Goal: Information Seeking & Learning: Learn about a topic

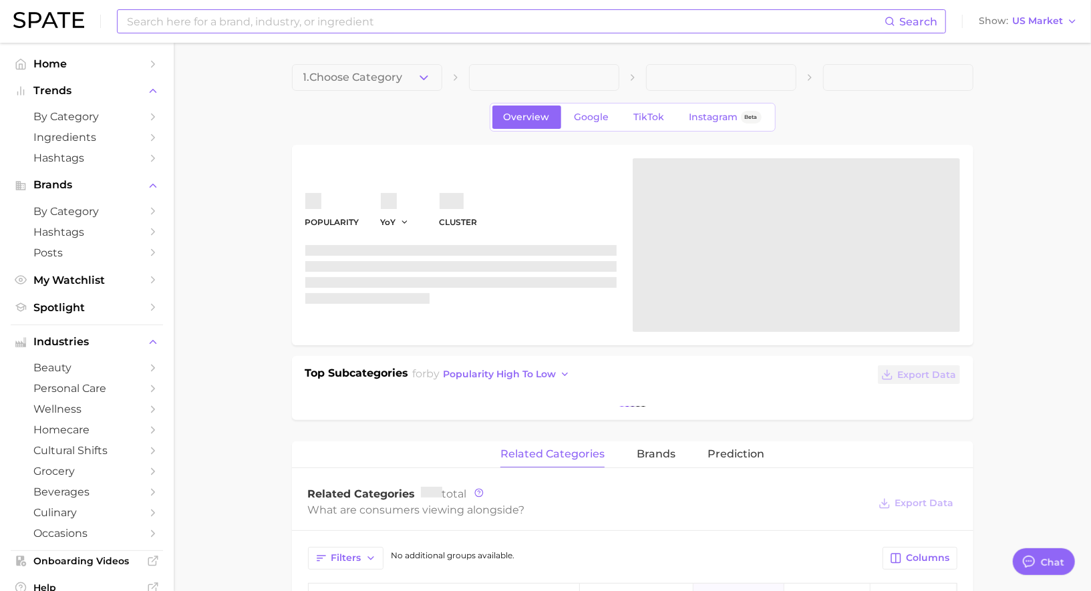
scroll to position [1303, 0]
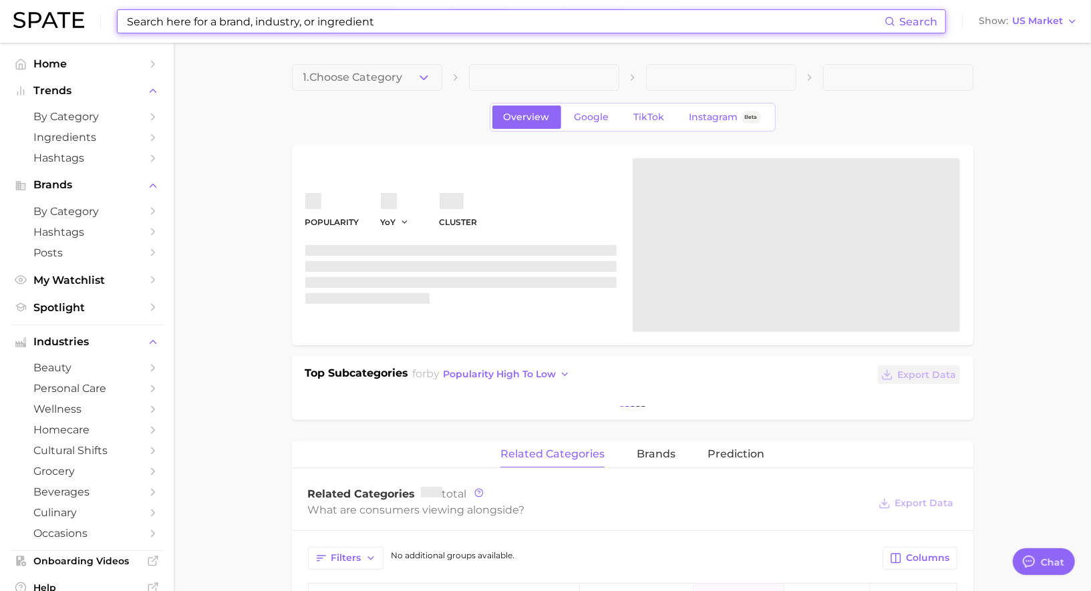
click at [242, 25] on input at bounding box center [505, 21] width 759 height 23
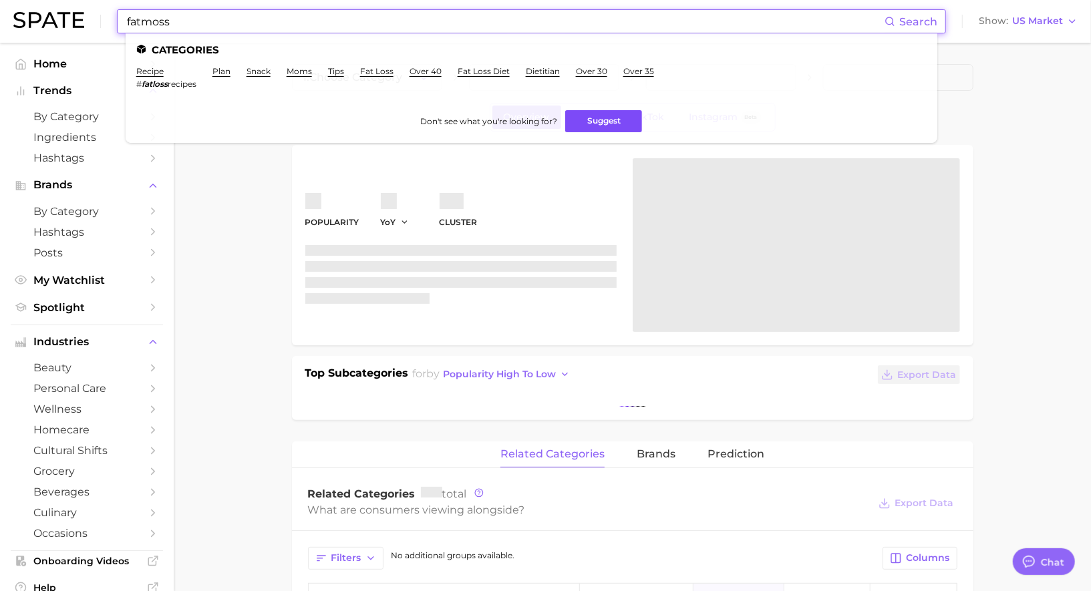
type input "fatmoss"
click at [602, 122] on button "Suggest" at bounding box center [603, 121] width 77 height 22
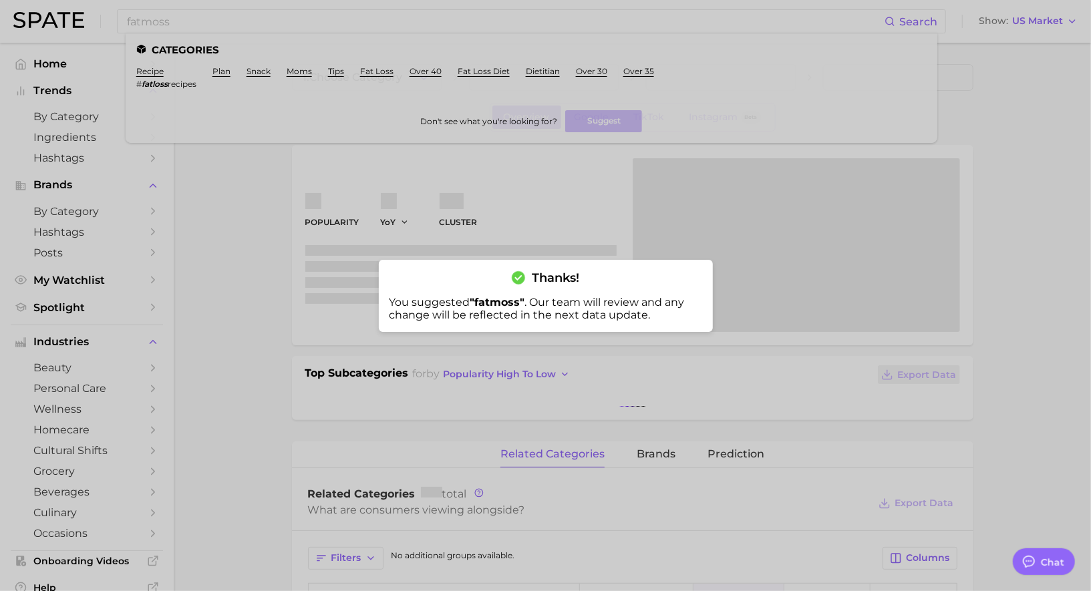
click at [679, 211] on div at bounding box center [545, 295] width 1091 height 591
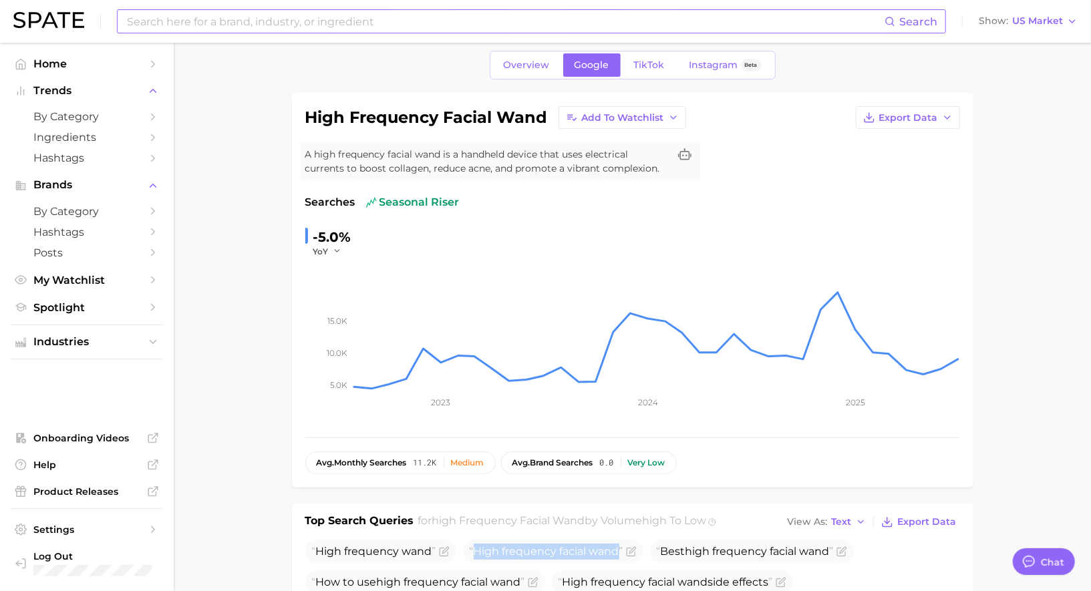
scroll to position [1, 0]
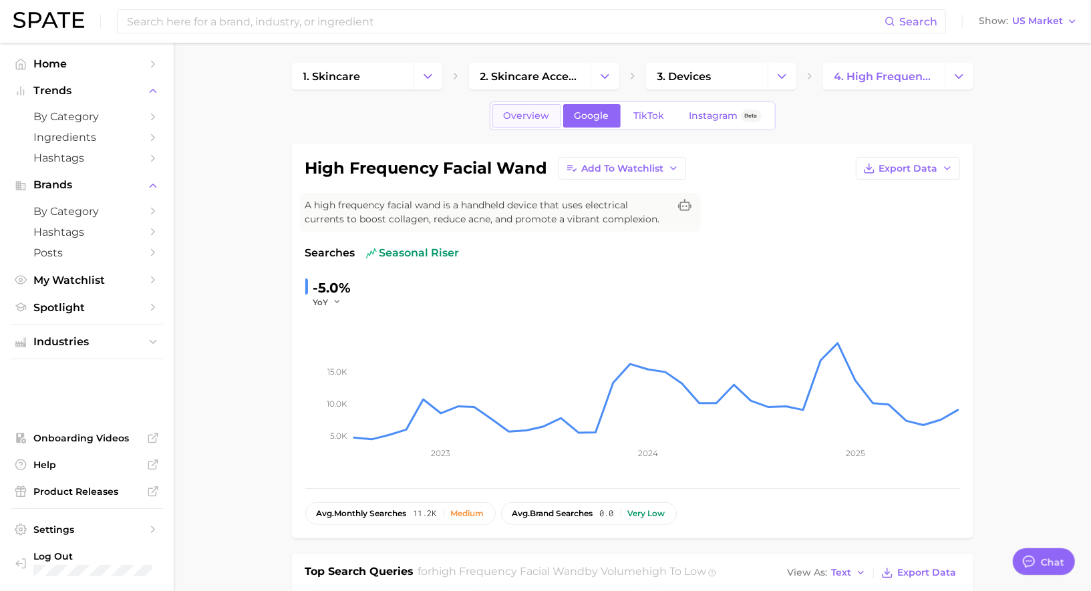
click at [509, 117] on span "Overview" at bounding box center [527, 115] width 46 height 11
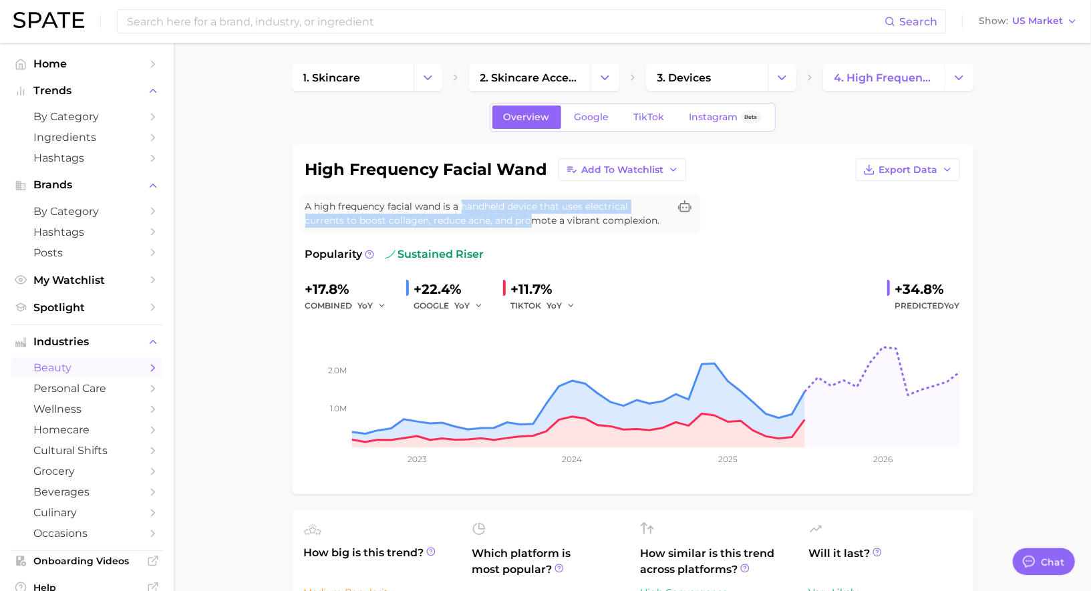
drag, startPoint x: 462, startPoint y: 206, endPoint x: 534, endPoint y: 213, distance: 72.4
click at [534, 213] on span "A high frequency facial wand is a handheld device that uses electrical currents…" at bounding box center [486, 214] width 363 height 28
click at [512, 206] on span "A high frequency facial wand is a handheld device that uses electrical currents…" at bounding box center [486, 214] width 363 height 28
drag, startPoint x: 510, startPoint y: 208, endPoint x: 671, endPoint y: 226, distance: 162.0
click at [671, 226] on div "A high frequency facial wand is a handheld device that uses electrical currents…" at bounding box center [500, 214] width 390 height 28
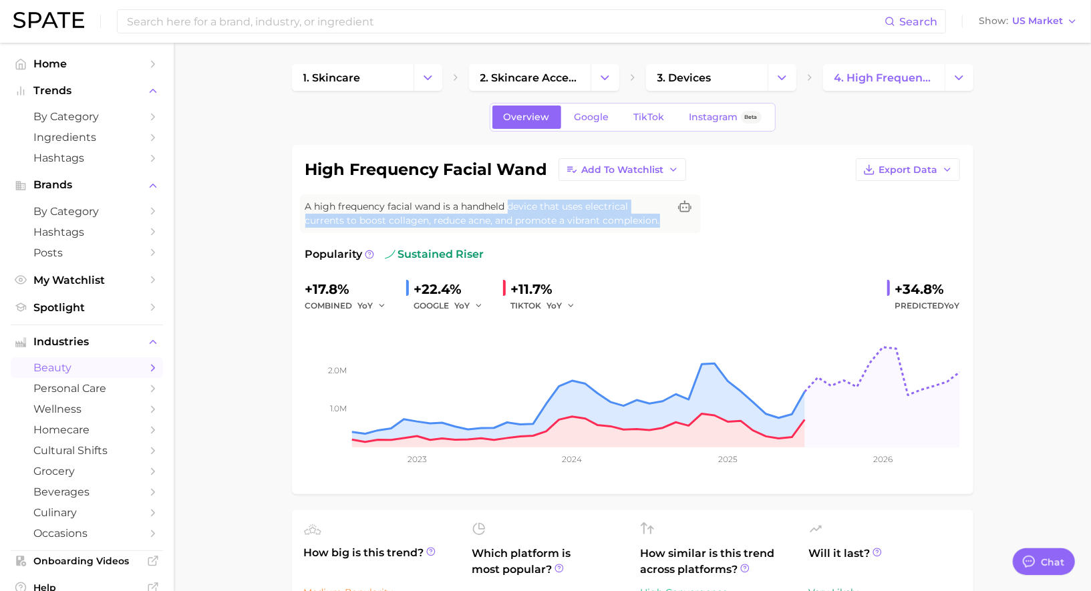
copy span "device that uses electrical currents to boost collagen, reduce acne, and promot…"
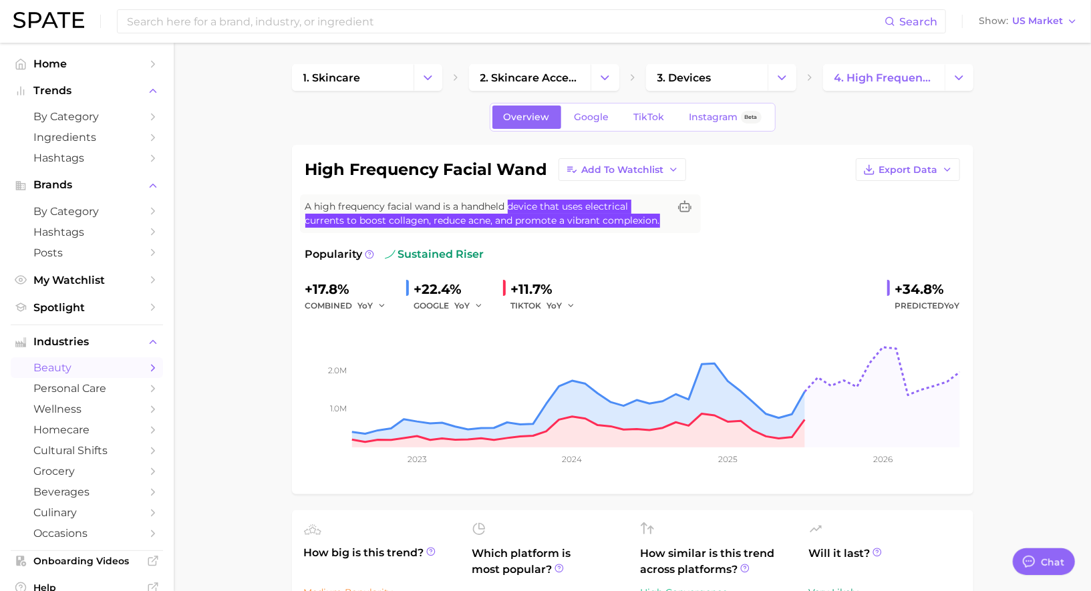
type textarea "x"
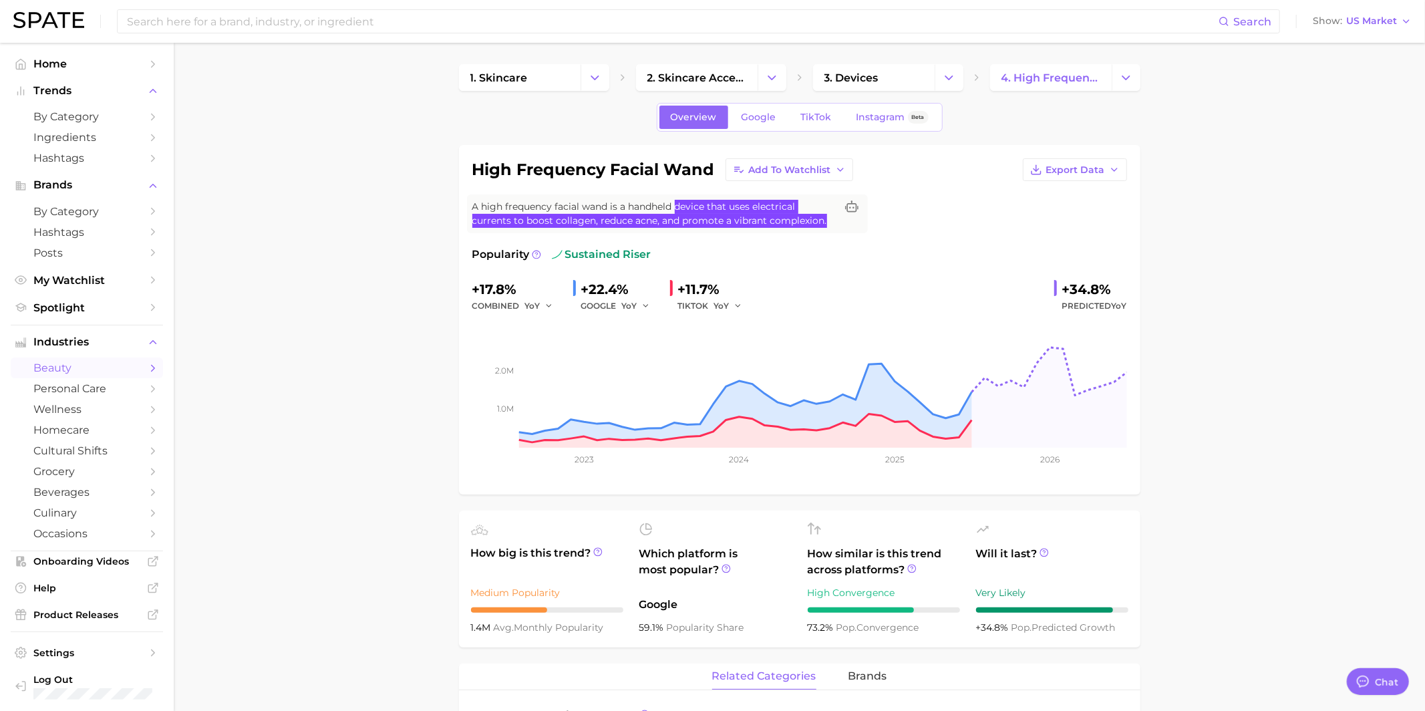
scroll to position [1294, 0]
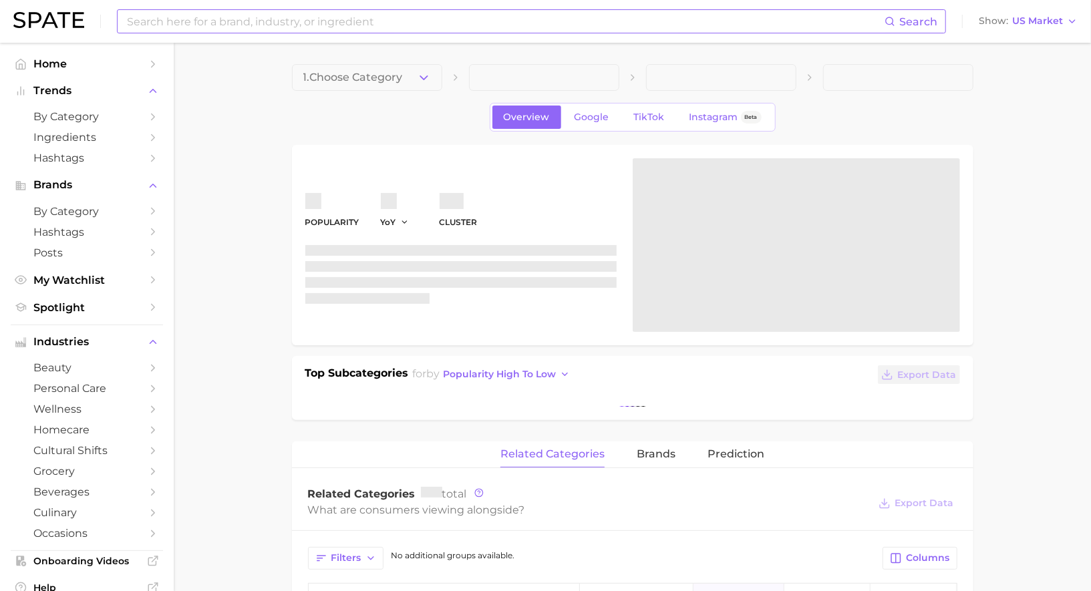
click at [188, 23] on input at bounding box center [505, 21] width 759 height 23
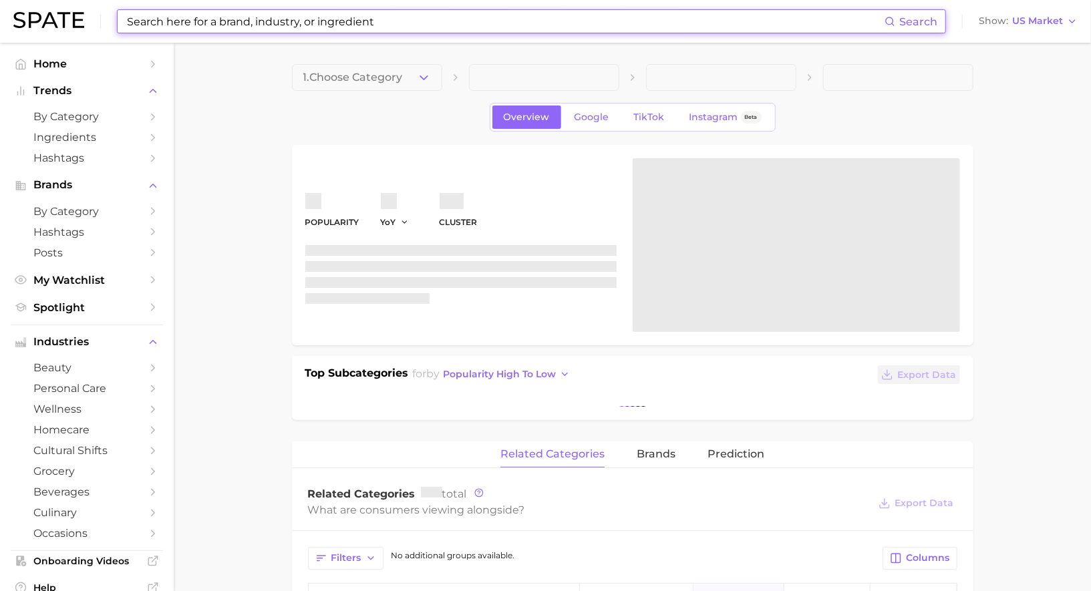
type input "d"
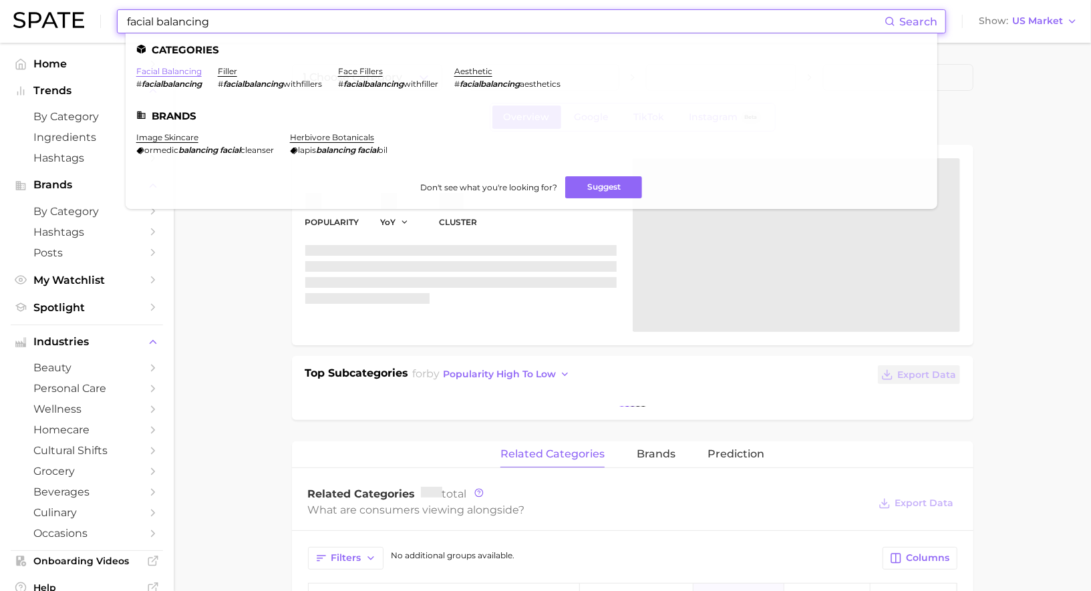
type input "facial balancing"
click at [181, 72] on link "facial balancing" at bounding box center [168, 71] width 65 height 10
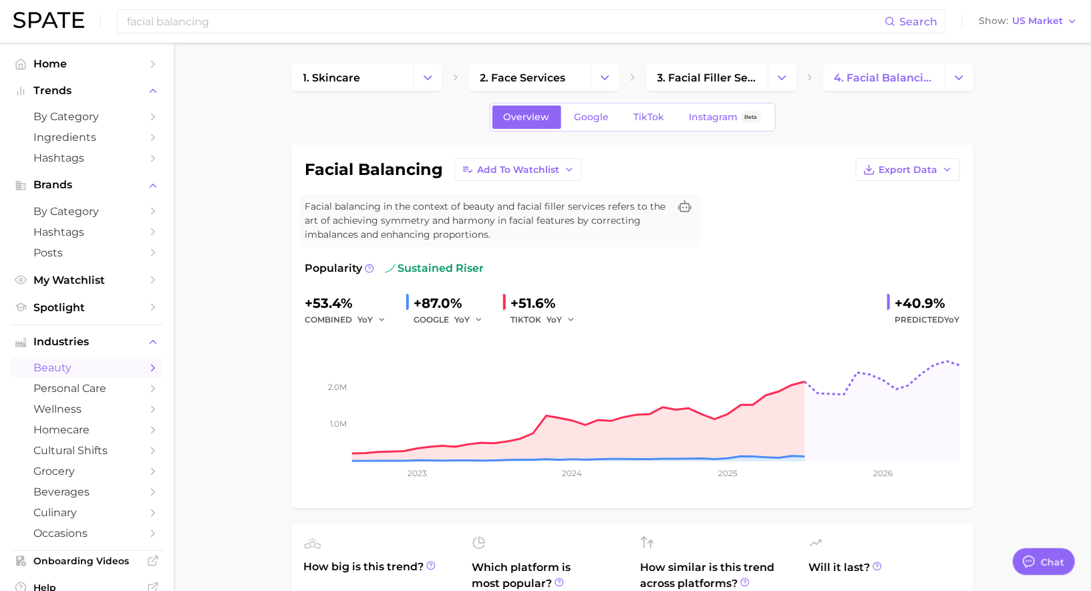
scroll to position [1303, 0]
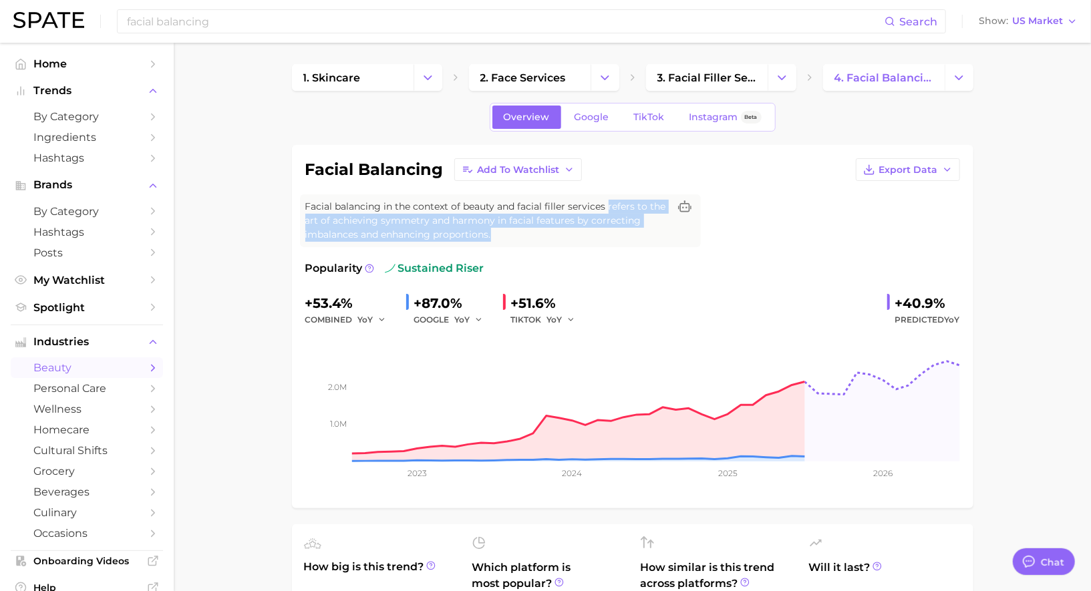
drag, startPoint x: 498, startPoint y: 234, endPoint x: 607, endPoint y: 204, distance: 112.9
click at [607, 204] on span "Facial balancing in the context of beauty and facial filler services refers to …" at bounding box center [486, 221] width 363 height 42
copy span "refers to the art of achieving symmetry and harmony in facial features by corre…"
click at [303, 22] on input "facial balancing" at bounding box center [505, 21] width 759 height 23
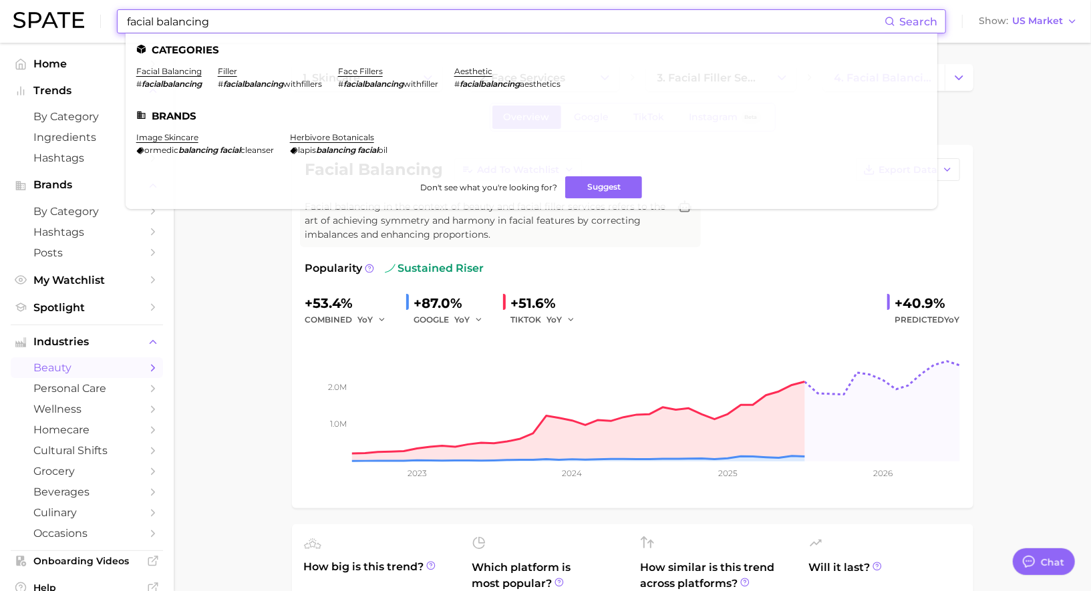
click at [299, 22] on input "facial balancing" at bounding box center [505, 21] width 759 height 23
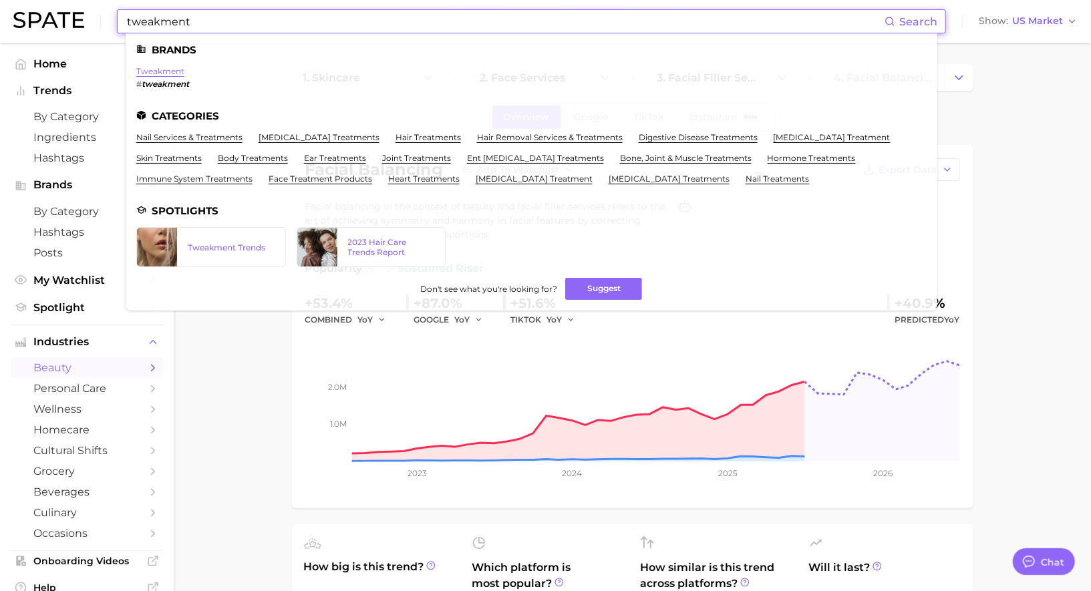
type input "tweakment"
click at [162, 69] on link "tweakment" at bounding box center [160, 71] width 48 height 10
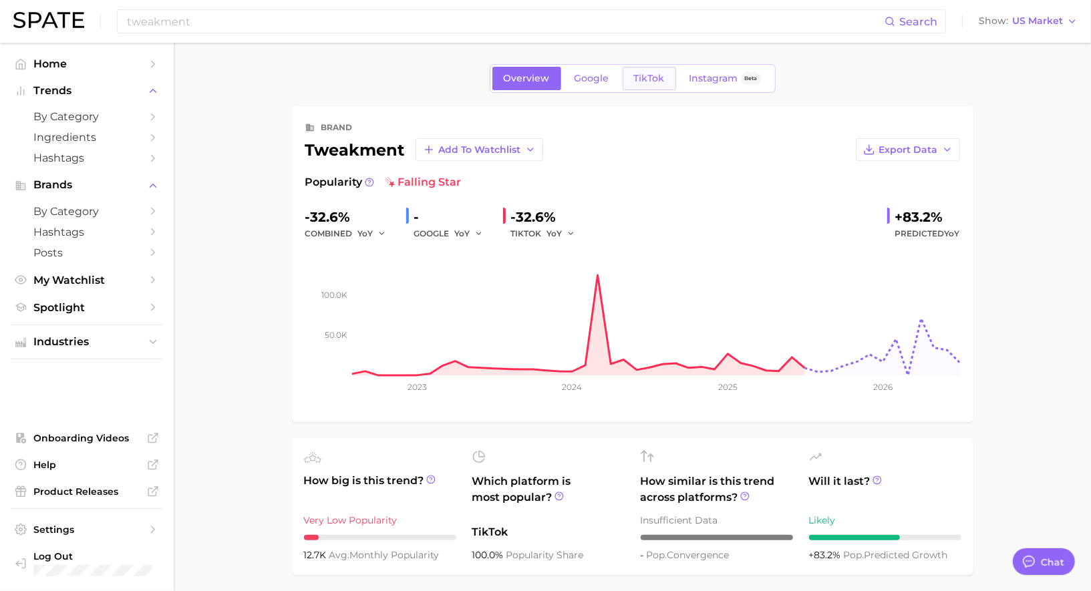
click at [653, 70] on link "TikTok" at bounding box center [648, 78] width 53 height 23
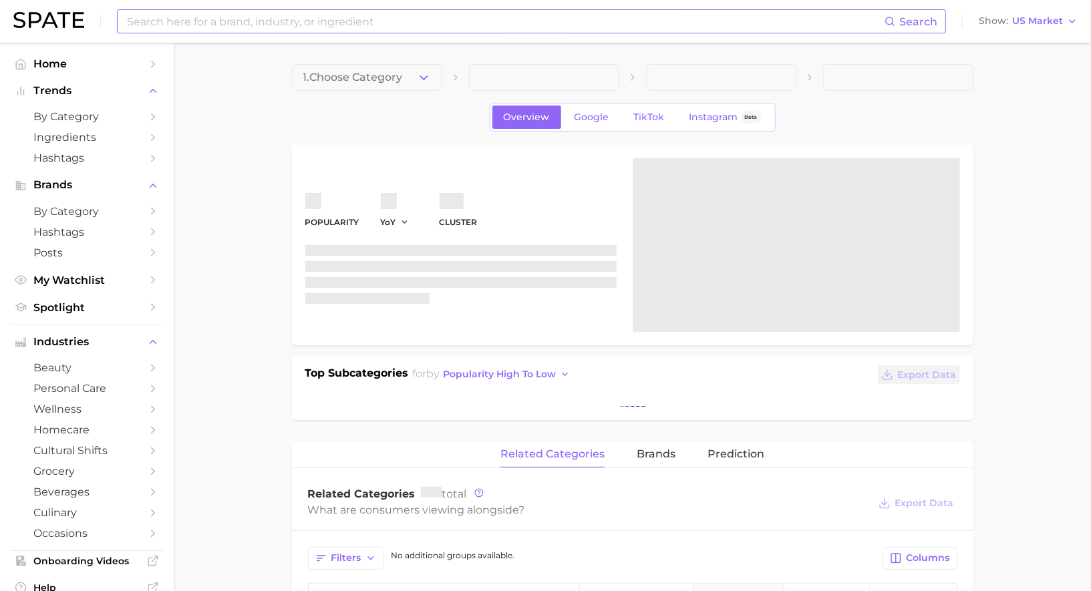
click at [337, 14] on input at bounding box center [505, 21] width 759 height 23
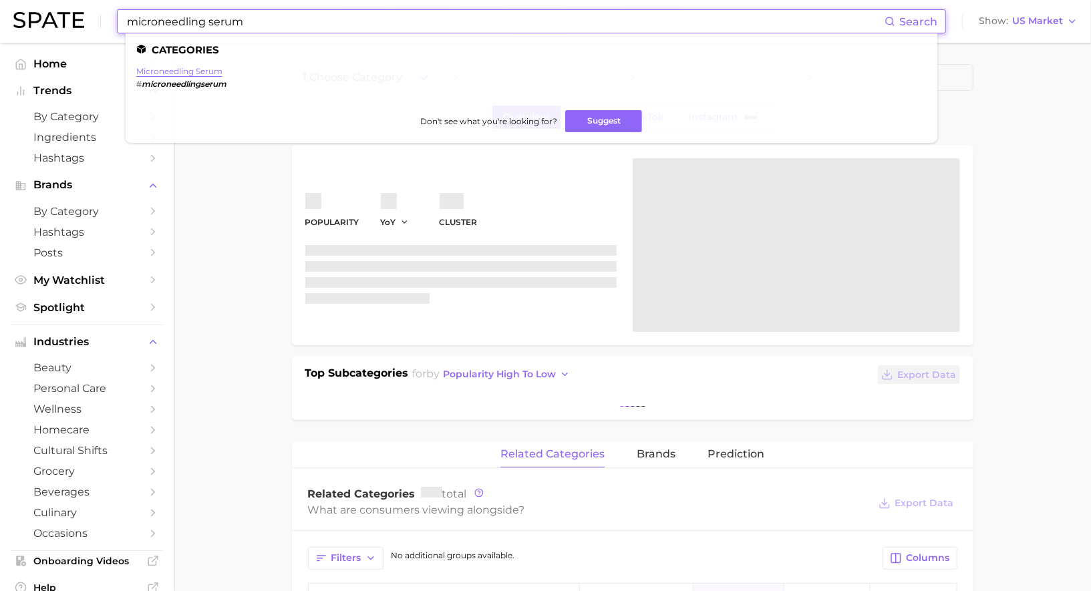
type input "microneedling serum"
click at [173, 73] on link "microneedling serum" at bounding box center [179, 71] width 86 height 10
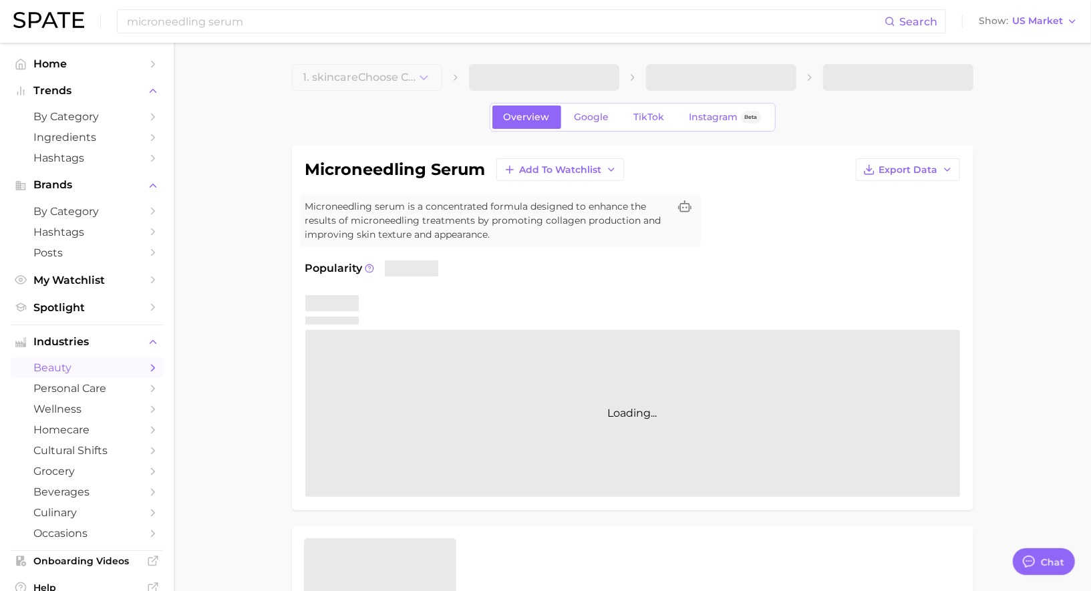
type textarea "x"
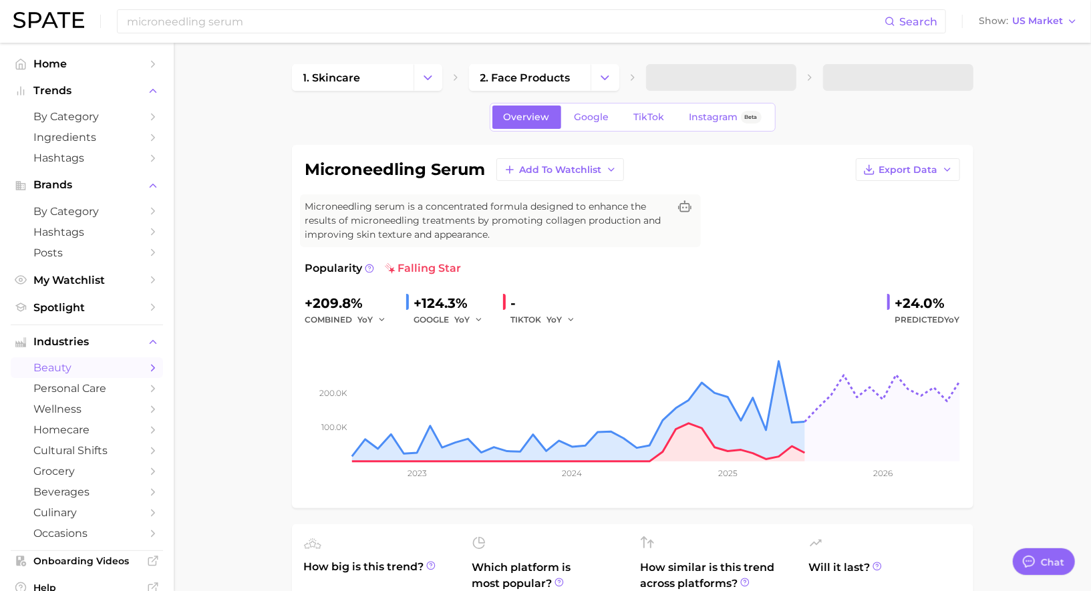
scroll to position [1303, 0]
click at [250, 15] on input "microneedling serum" at bounding box center [505, 21] width 759 height 23
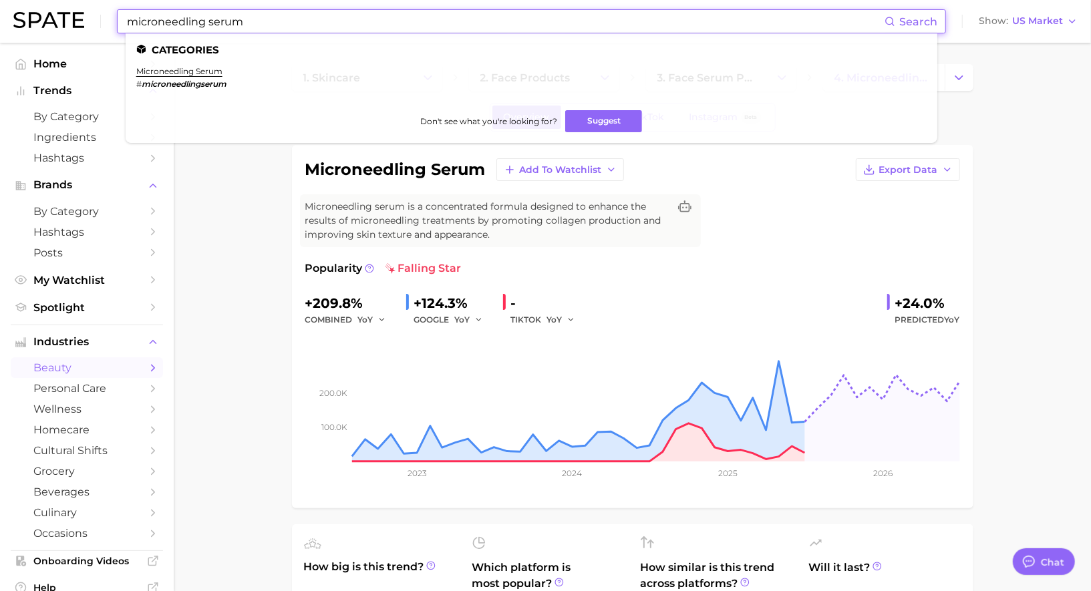
click at [250, 15] on input "microneedling serum" at bounding box center [505, 21] width 759 height 23
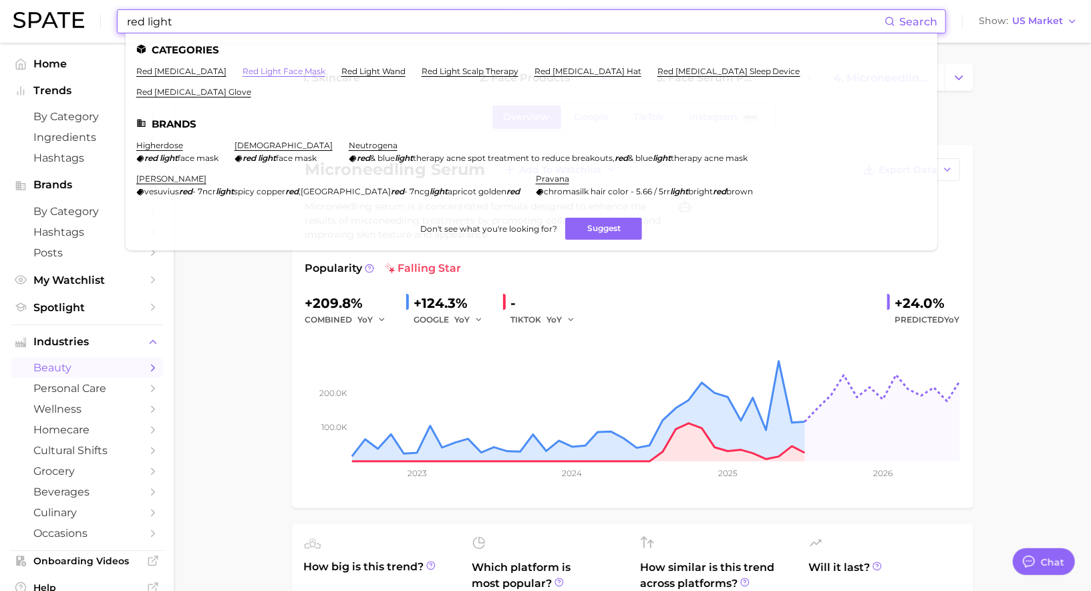
click at [277, 71] on link "red light face mask" at bounding box center [283, 71] width 83 height 10
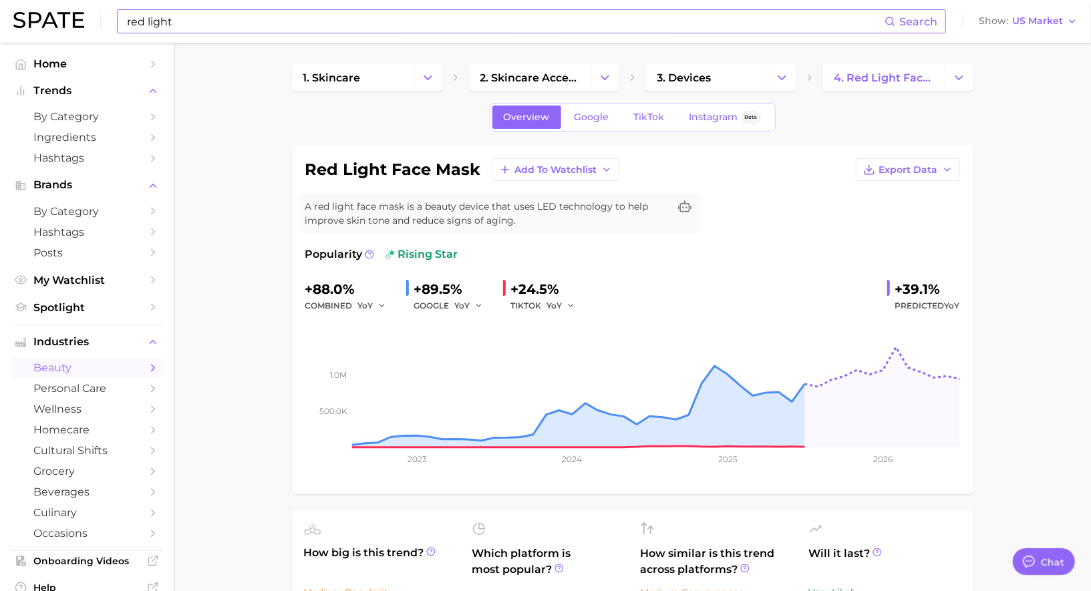
click at [398, 20] on input "red light" at bounding box center [505, 21] width 759 height 23
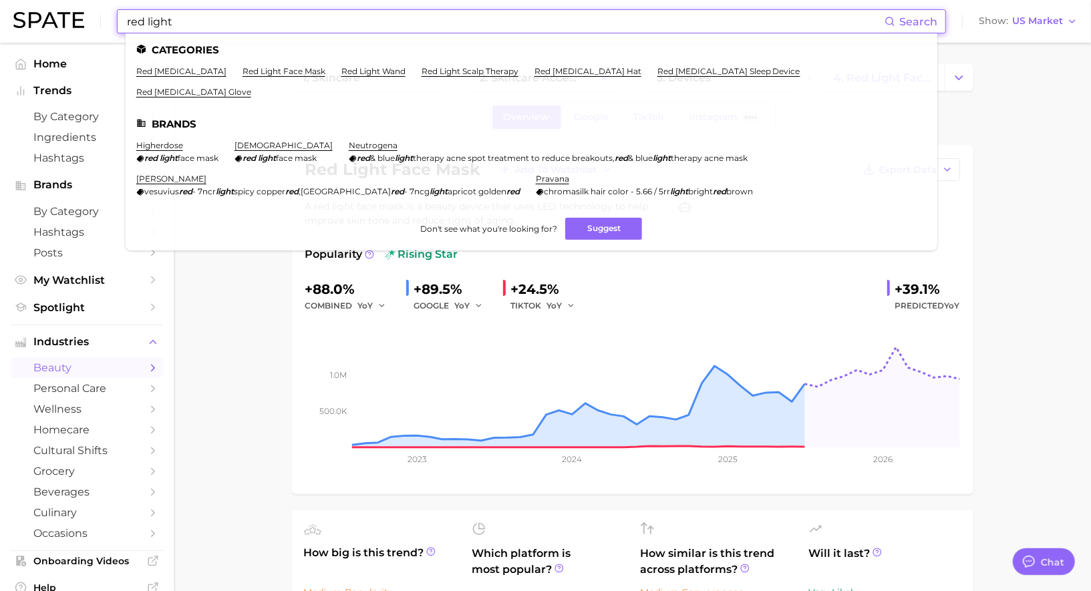
click at [398, 20] on input "red light" at bounding box center [505, 21] width 759 height 23
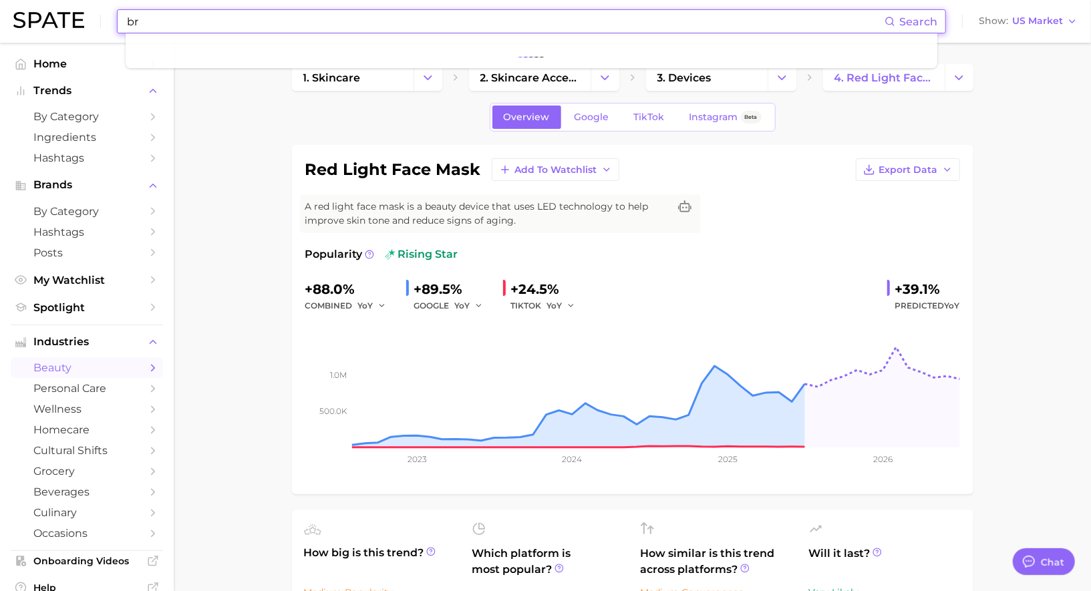
type input "b"
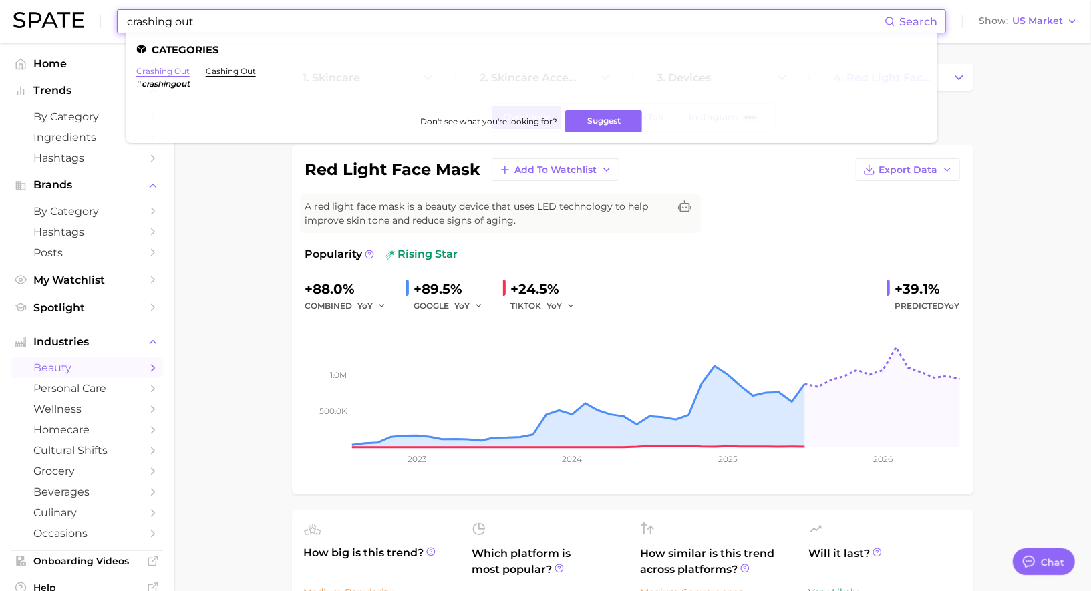
type input "crashing out"
click at [160, 70] on link "crashing out" at bounding box center [162, 71] width 53 height 10
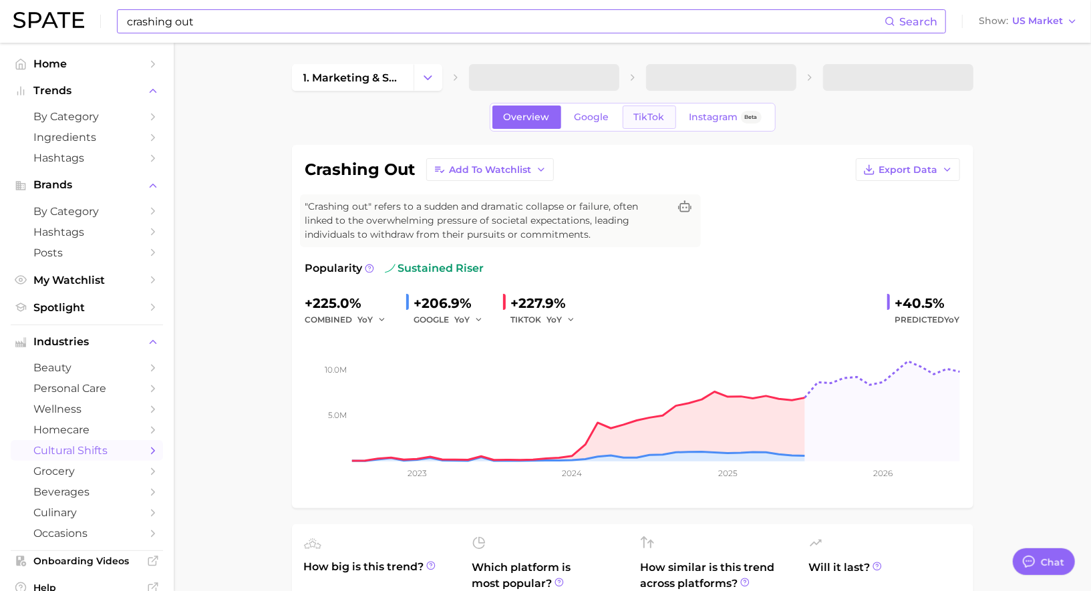
click at [657, 119] on span "TikTok" at bounding box center [649, 117] width 31 height 11
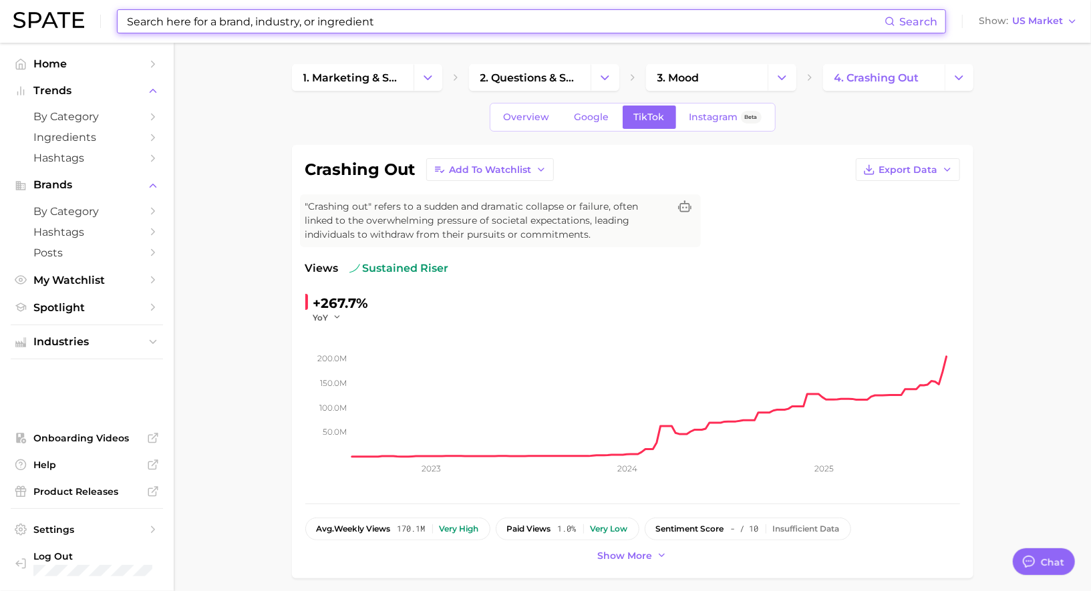
click at [404, 23] on input at bounding box center [505, 21] width 759 height 23
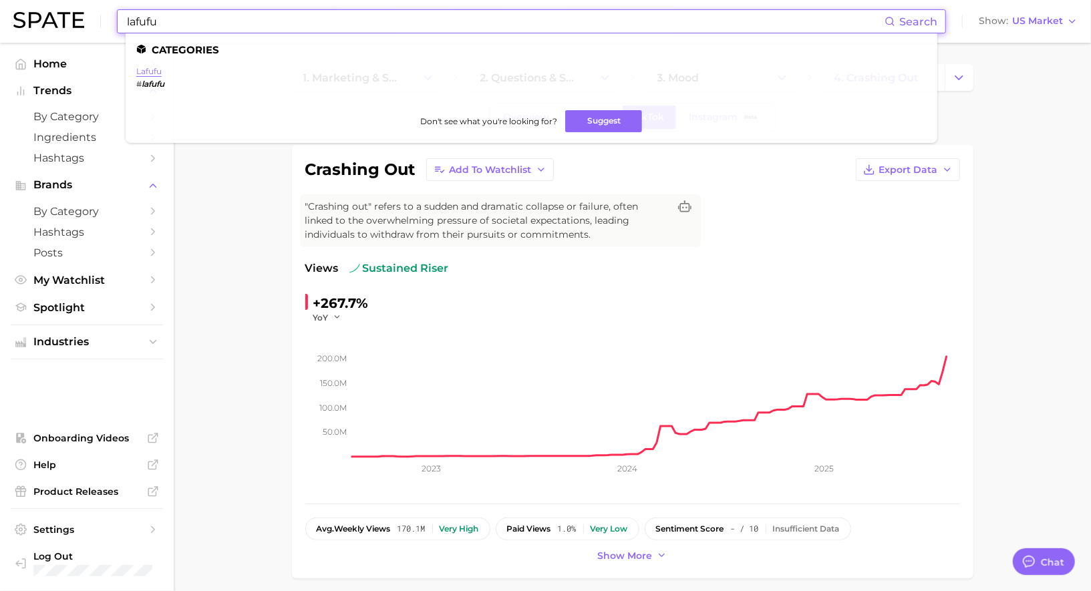
type input "lafufu"
click at [156, 73] on link "lafufu" at bounding box center [148, 71] width 25 height 10
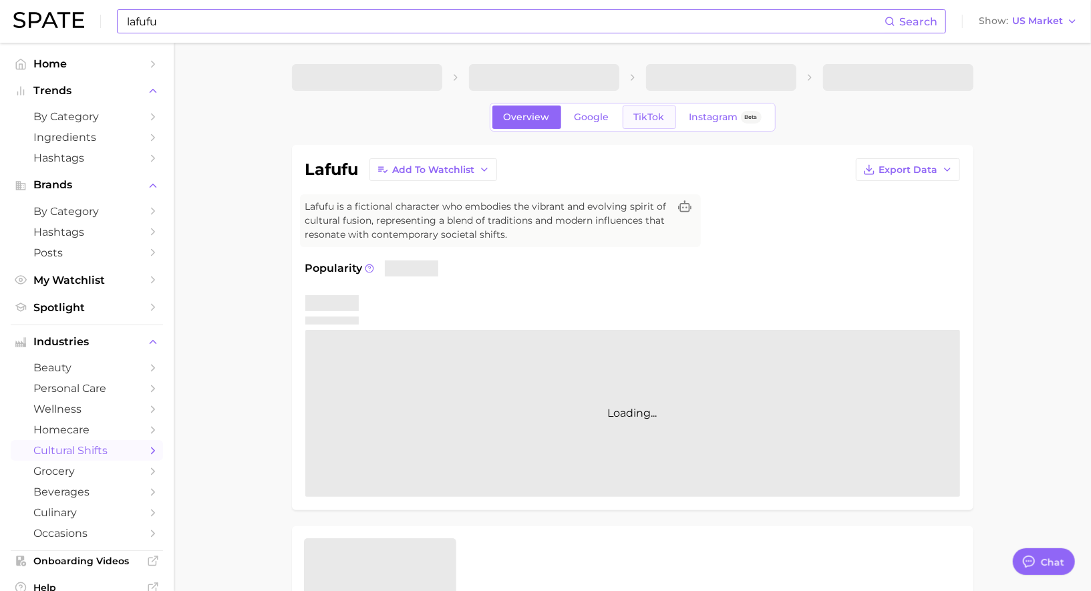
click at [654, 118] on span "TikTok" at bounding box center [649, 117] width 31 height 11
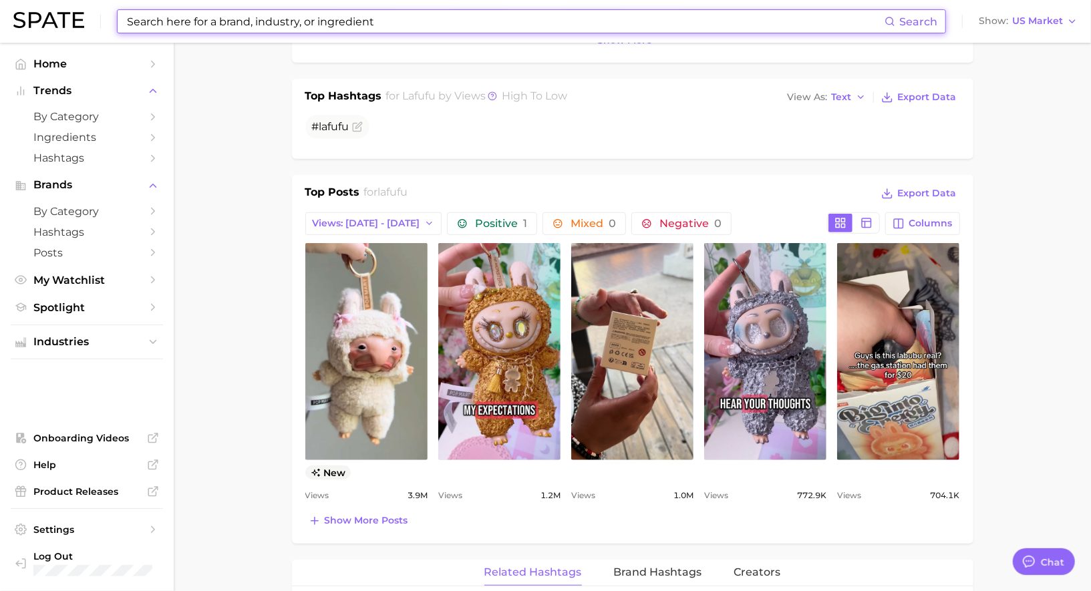
scroll to position [528, 0]
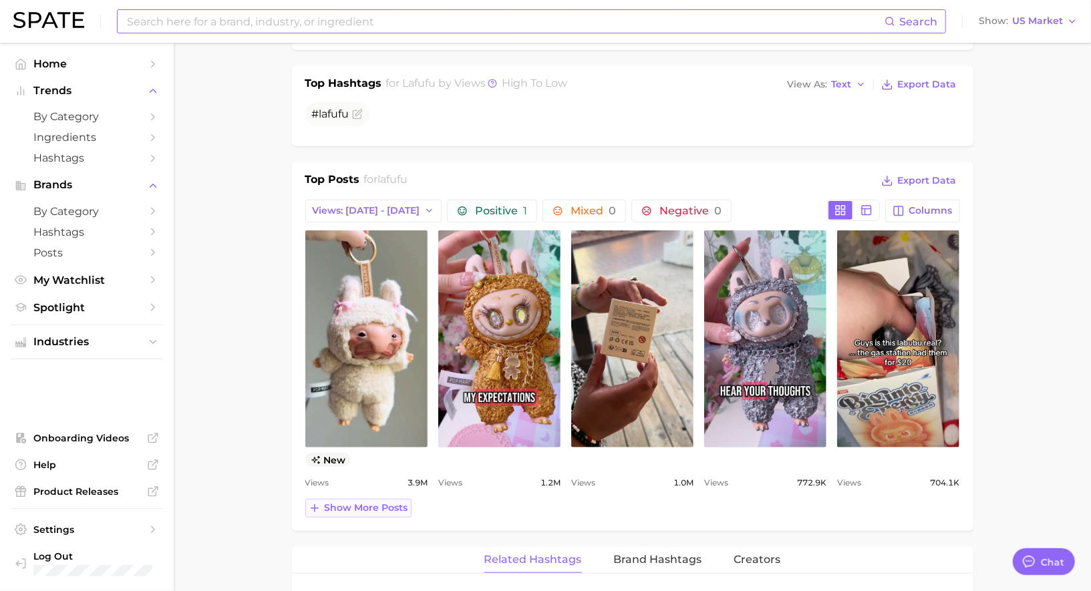
click at [362, 504] on span "Show more posts" at bounding box center [366, 507] width 83 height 11
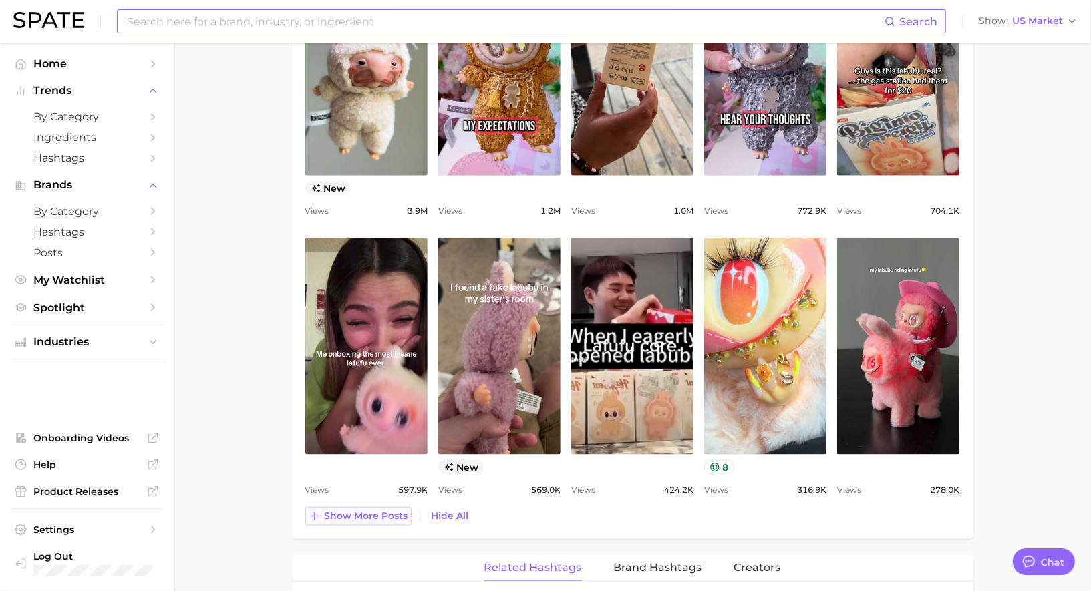
scroll to position [812, 0]
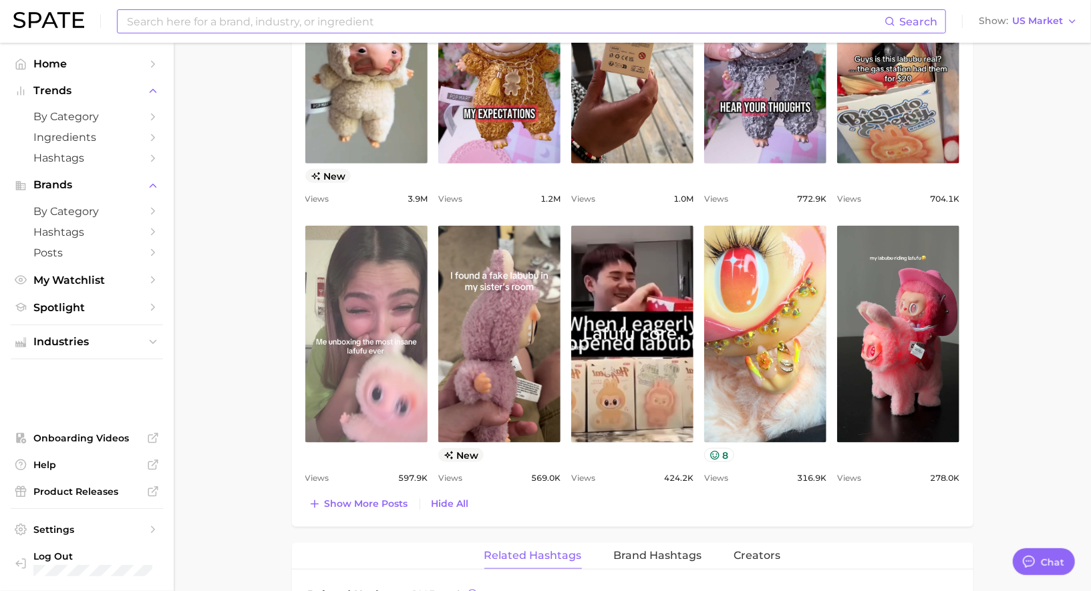
click at [393, 416] on link "view post on TikTok" at bounding box center [366, 334] width 122 height 217
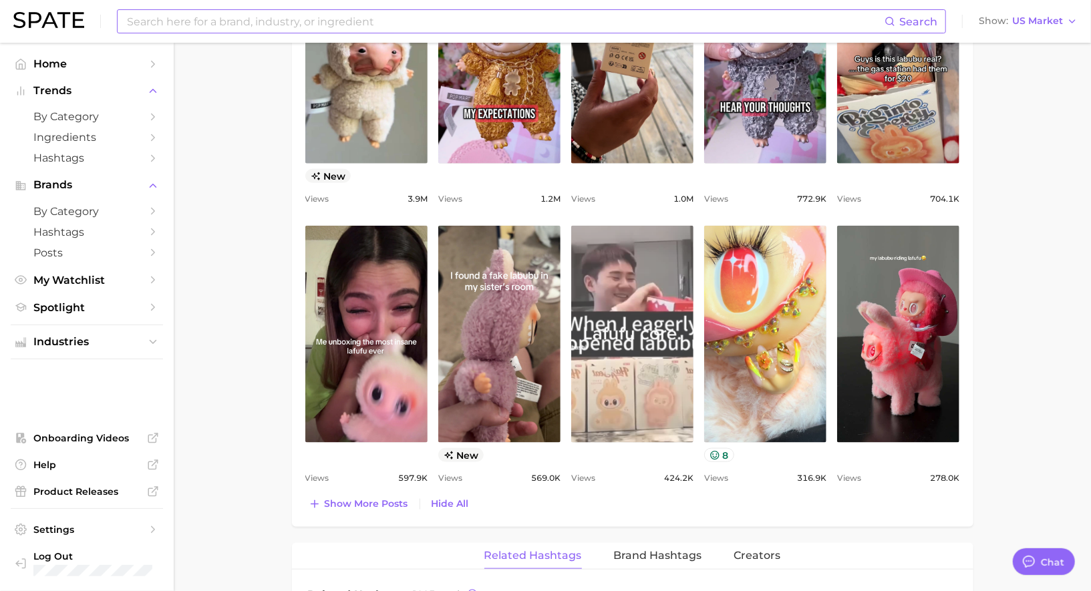
click at [631, 386] on link "view post on TikTok" at bounding box center [632, 334] width 122 height 217
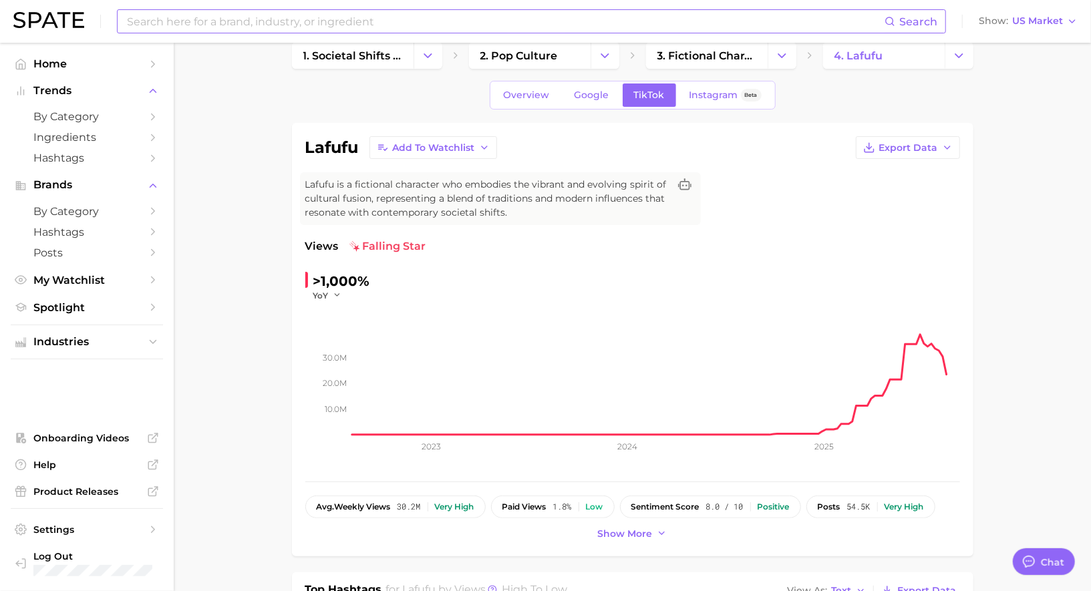
scroll to position [0, 0]
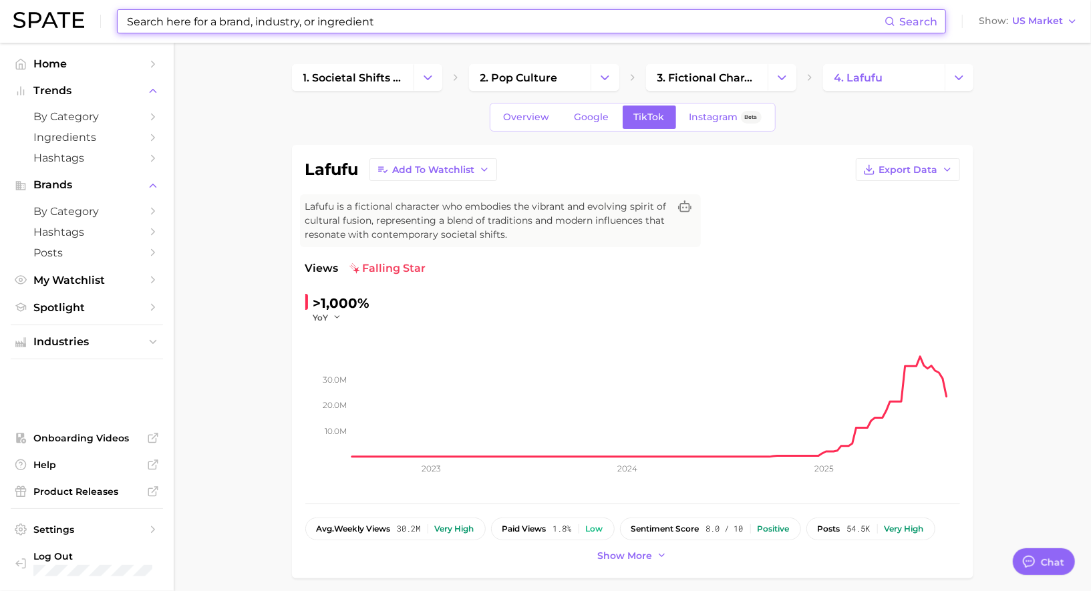
click at [349, 27] on input at bounding box center [505, 21] width 759 height 23
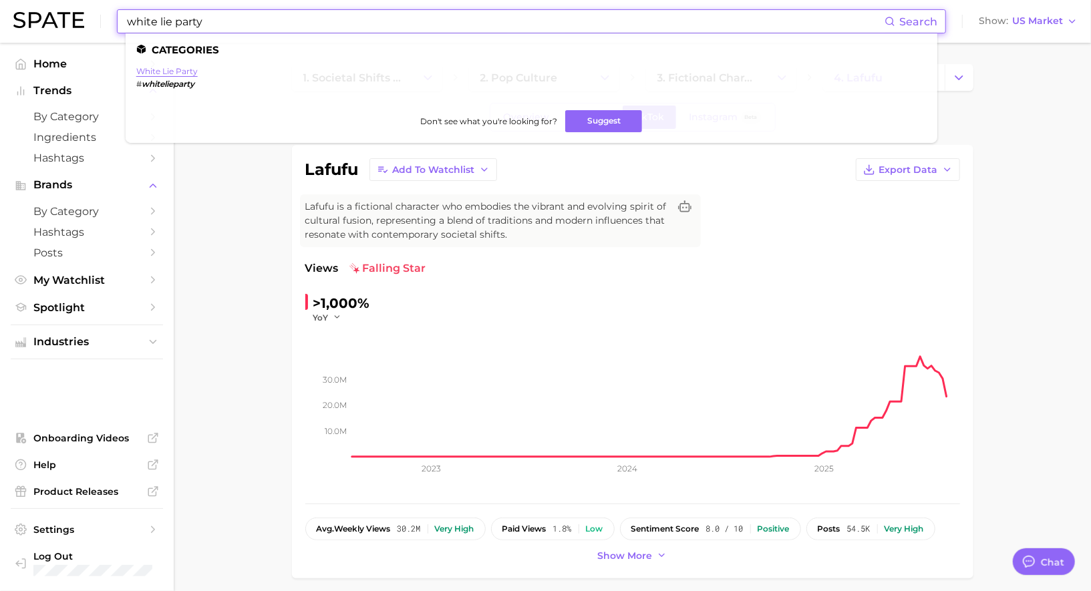
type input "white lie party"
click at [172, 71] on link "white lie party" at bounding box center [166, 71] width 61 height 10
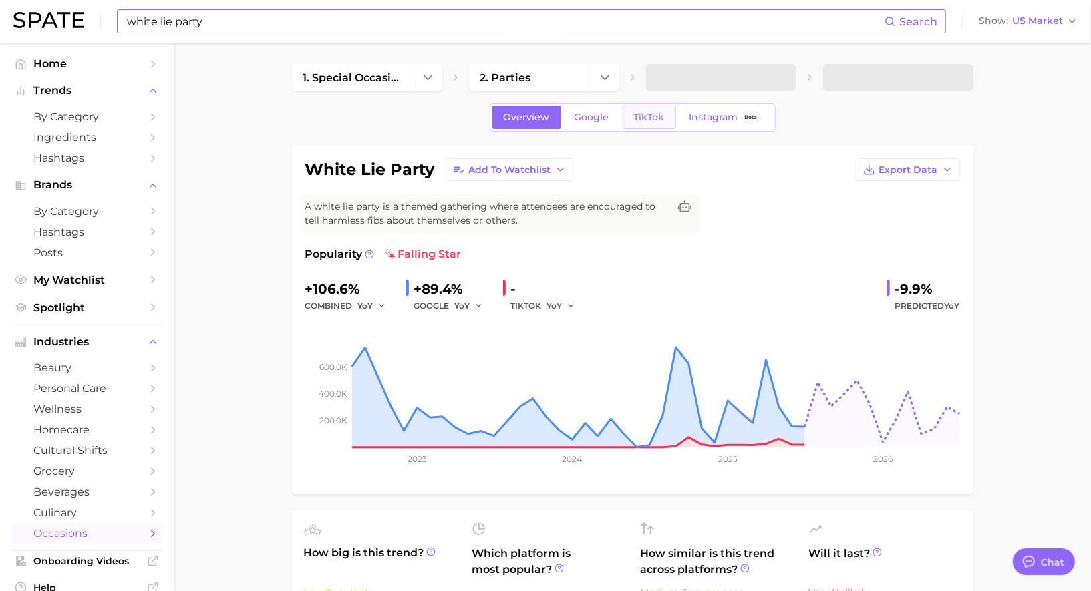
click at [656, 122] on link "TikTok" at bounding box center [648, 117] width 53 height 23
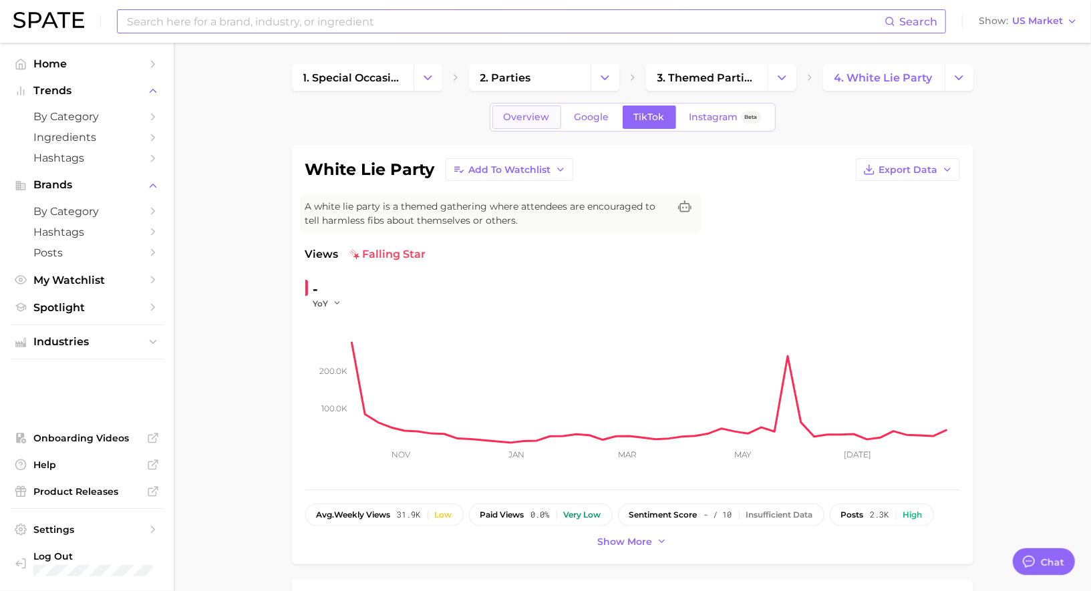
click at [542, 112] on span "Overview" at bounding box center [527, 117] width 46 height 11
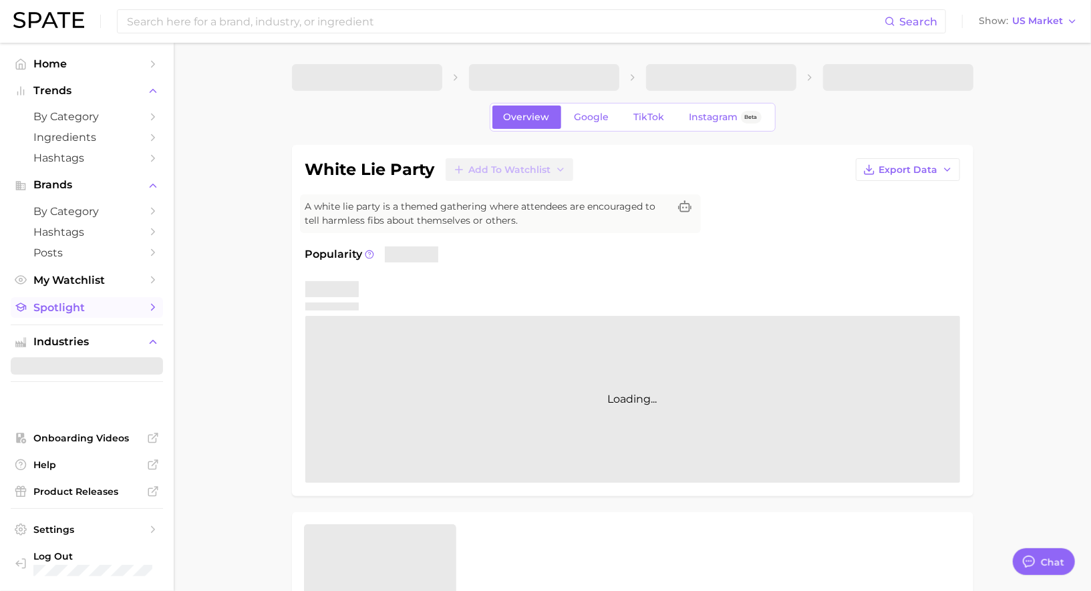
type textarea "x"
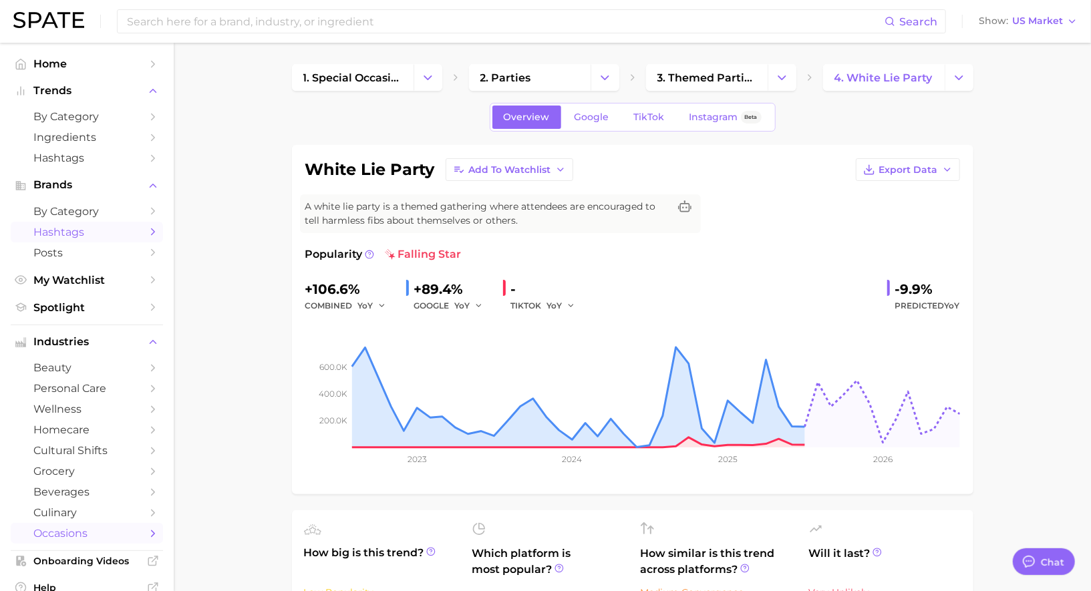
scroll to position [1303, 0]
click at [656, 119] on span "TikTok" at bounding box center [649, 117] width 31 height 11
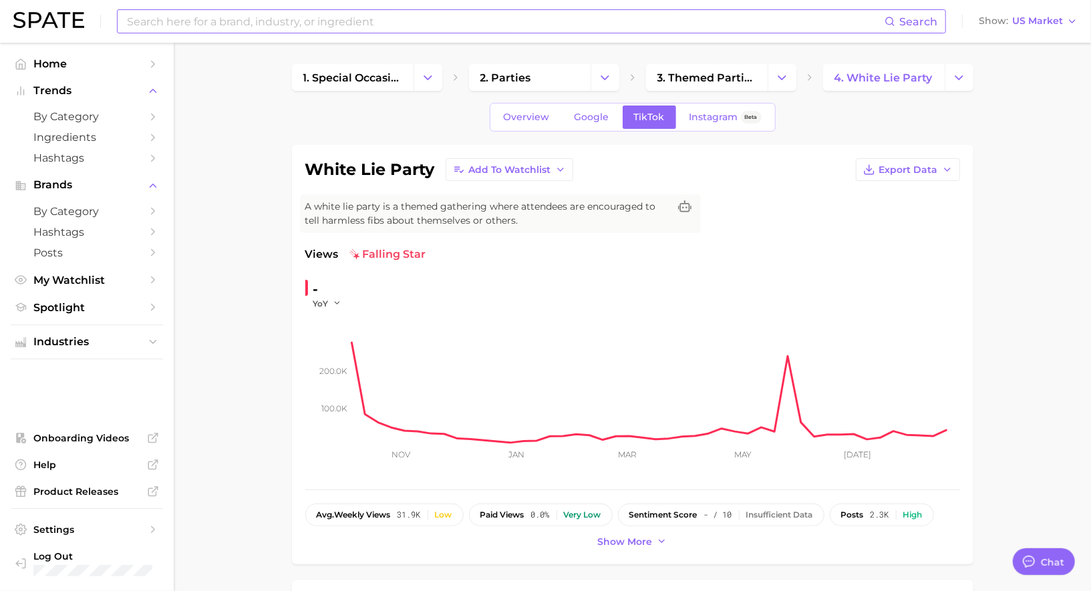
click at [461, 11] on input at bounding box center [505, 21] width 759 height 23
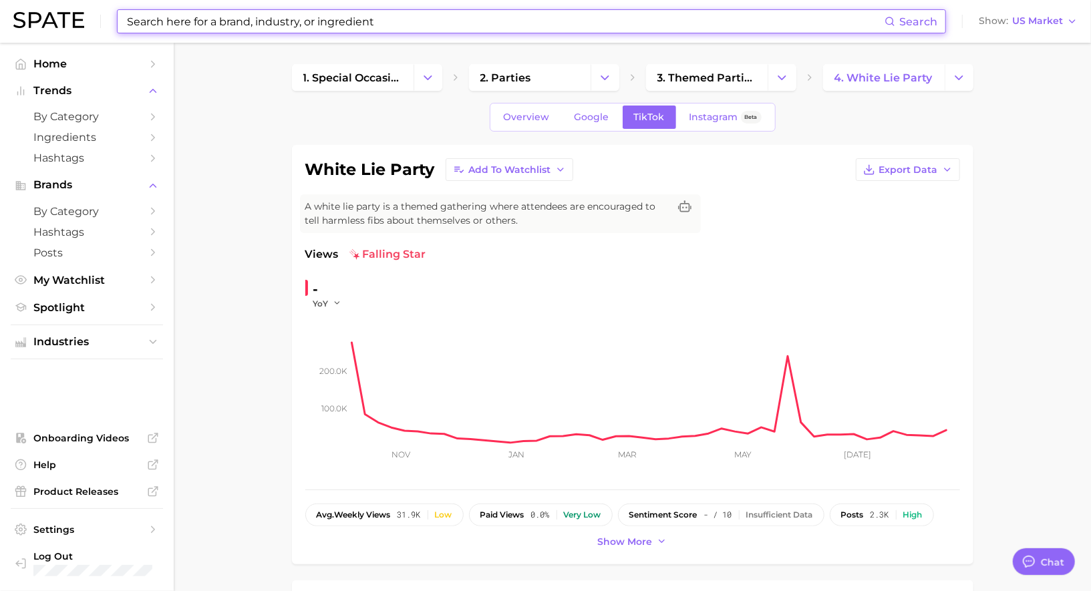
click at [461, 11] on input at bounding box center [505, 21] width 759 height 23
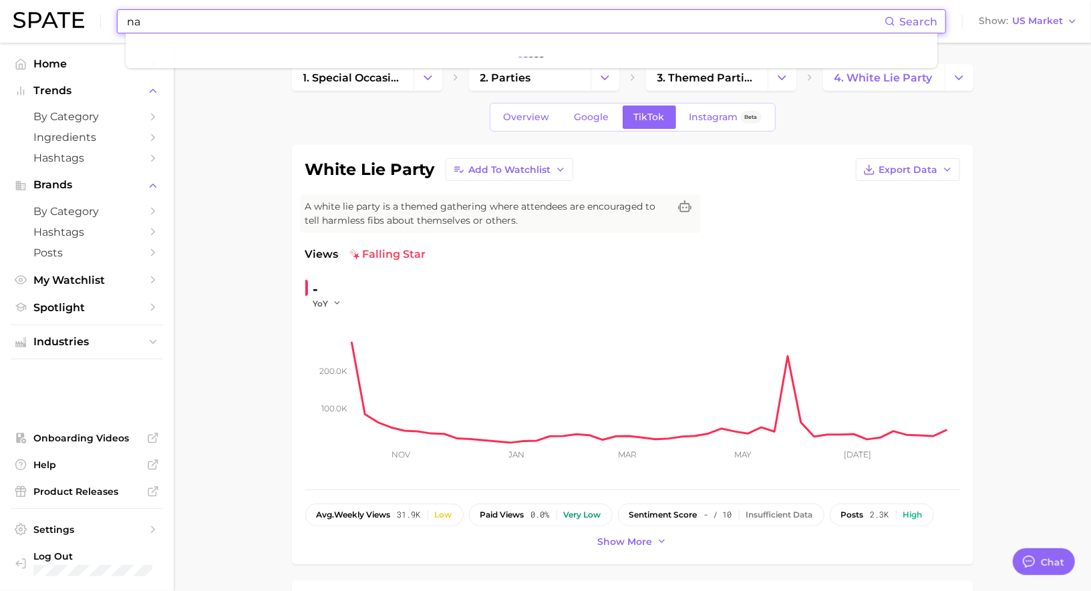
type input "n"
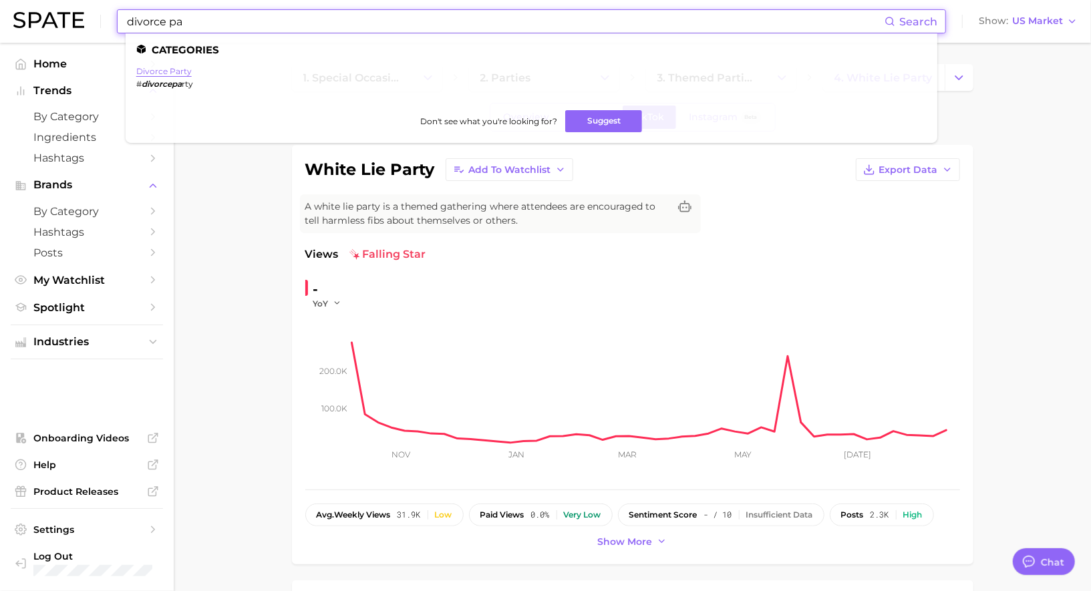
type input "divorce pa"
click at [177, 69] on link "divorce party" at bounding box center [163, 71] width 55 height 10
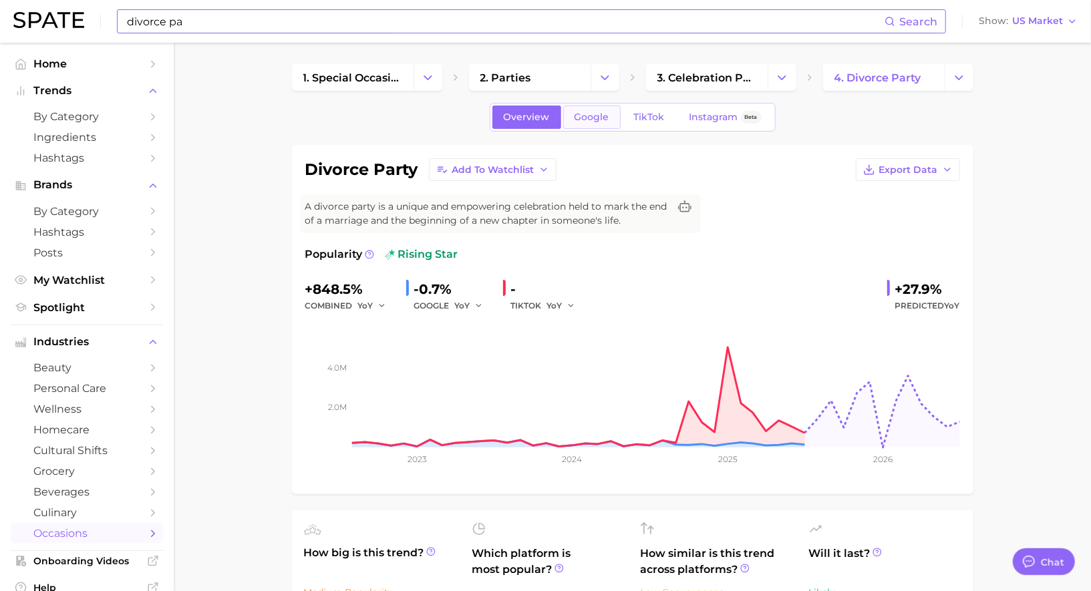
click at [606, 123] on link "Google" at bounding box center [591, 117] width 57 height 23
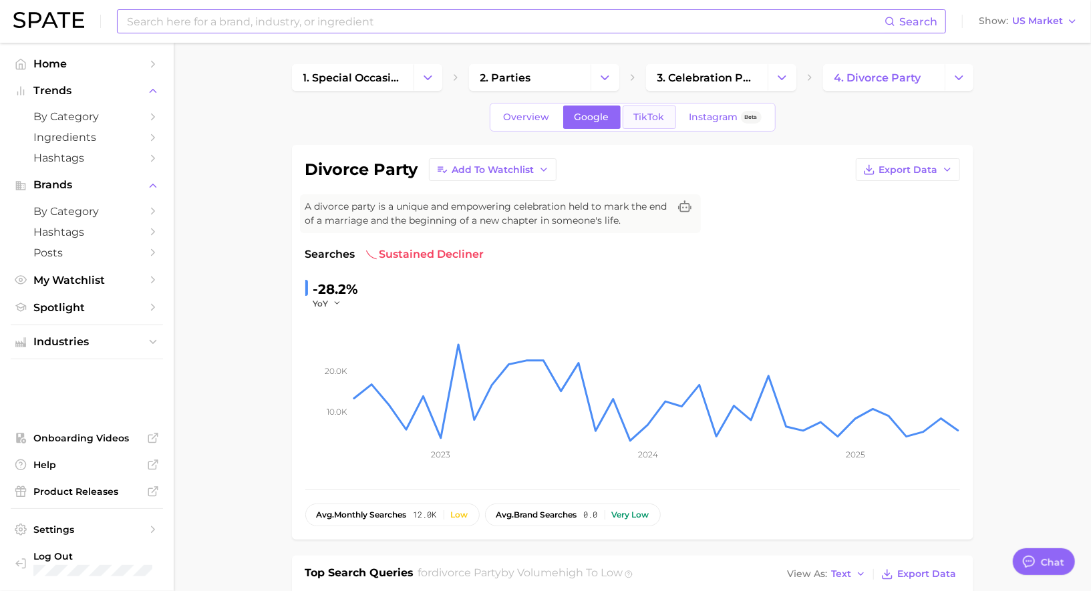
click at [660, 122] on link "TikTok" at bounding box center [648, 117] width 53 height 23
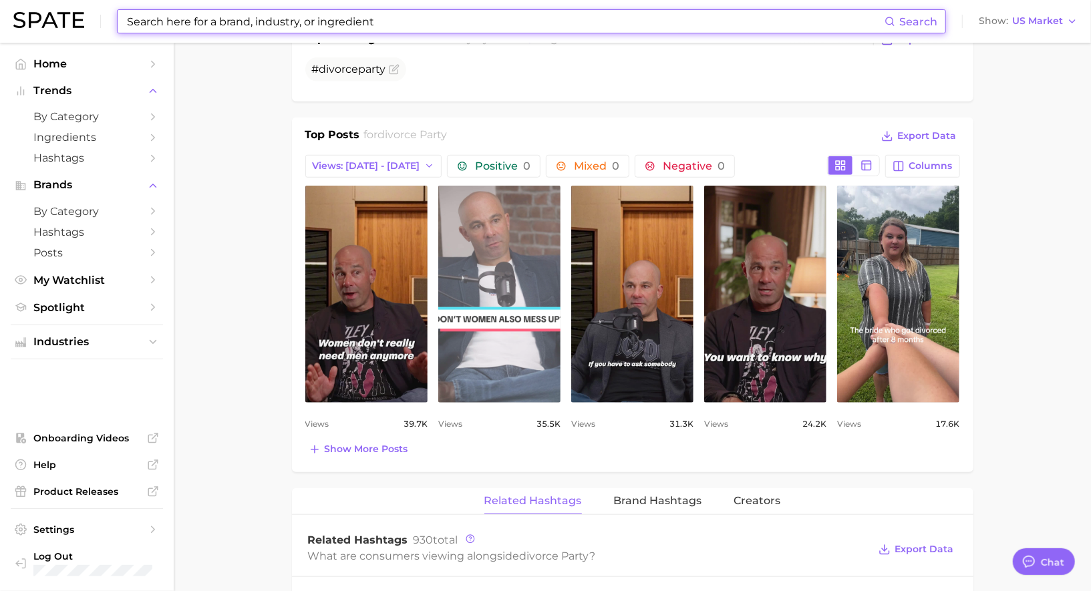
scroll to position [564, 0]
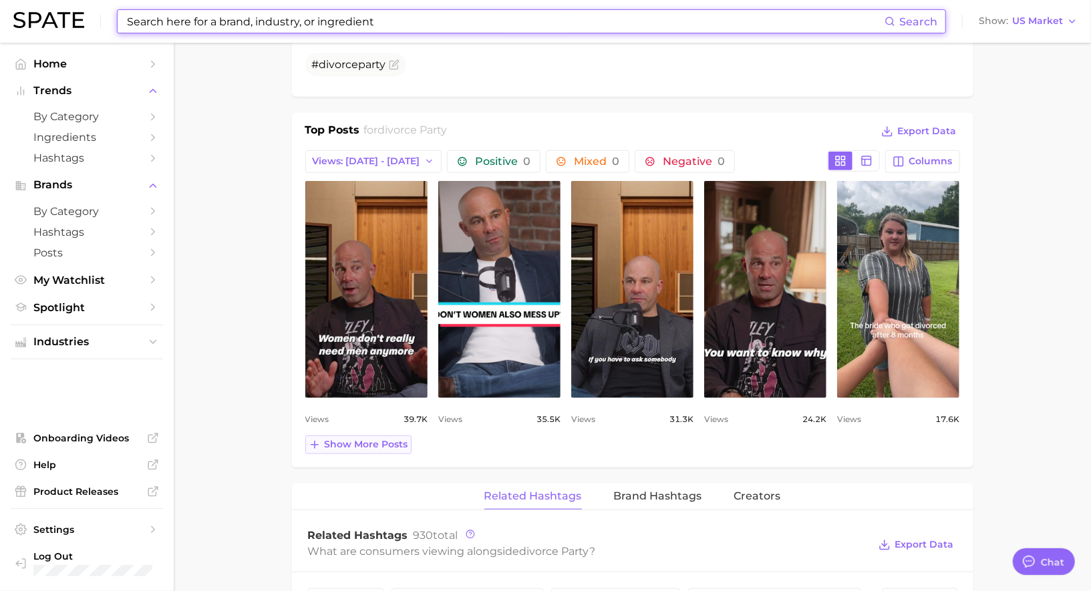
click at [385, 440] on span "Show more posts" at bounding box center [366, 444] width 83 height 11
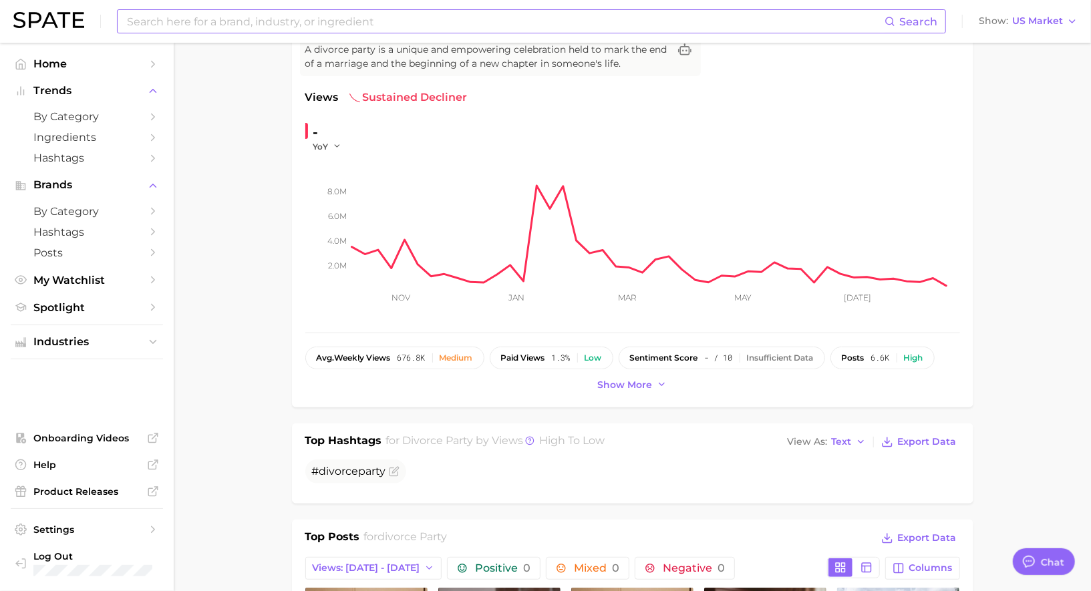
scroll to position [0, 0]
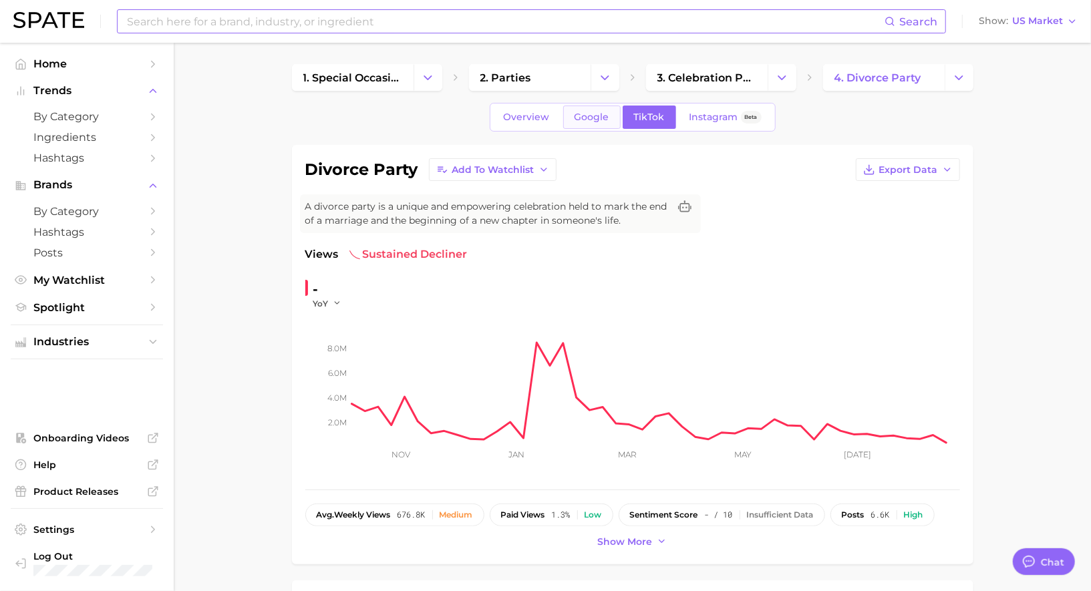
click at [588, 118] on span "Google" at bounding box center [591, 117] width 35 height 11
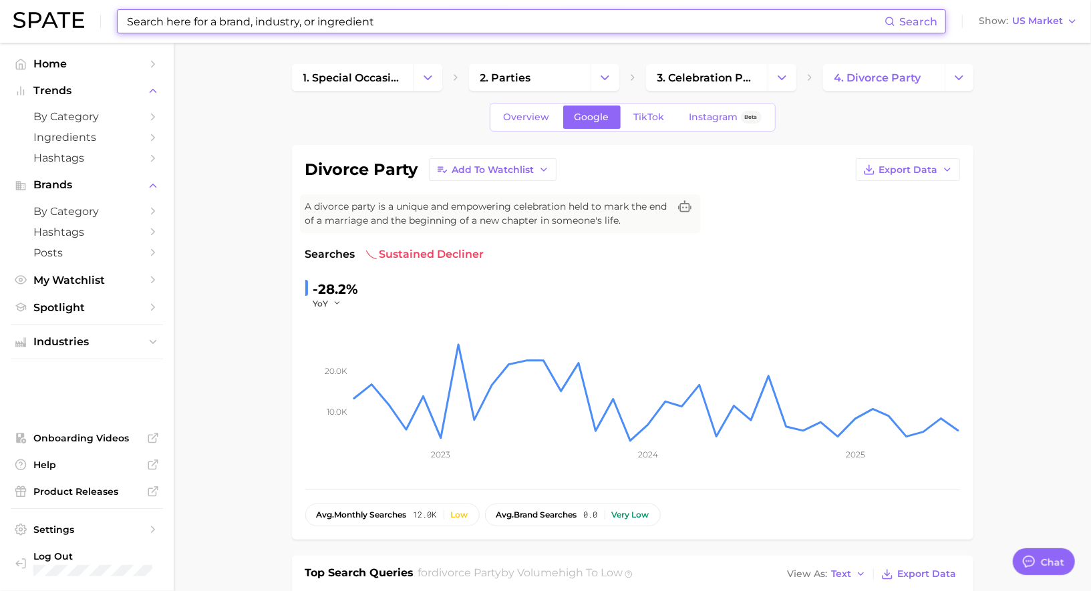
click at [458, 19] on input at bounding box center [505, 21] width 759 height 23
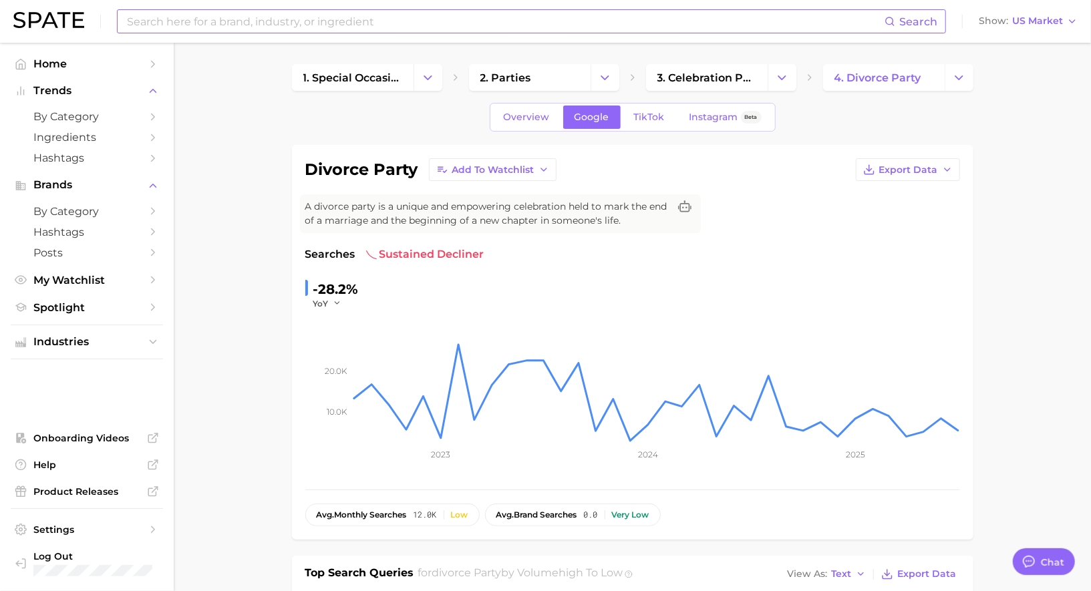
click at [315, 29] on input at bounding box center [505, 21] width 759 height 23
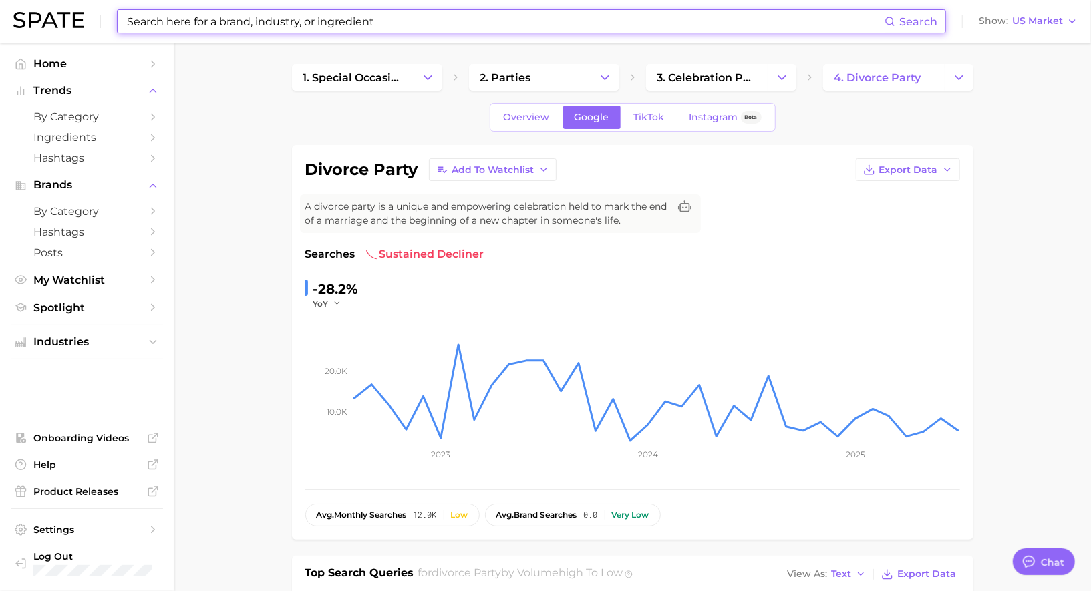
click at [315, 27] on input at bounding box center [505, 21] width 759 height 23
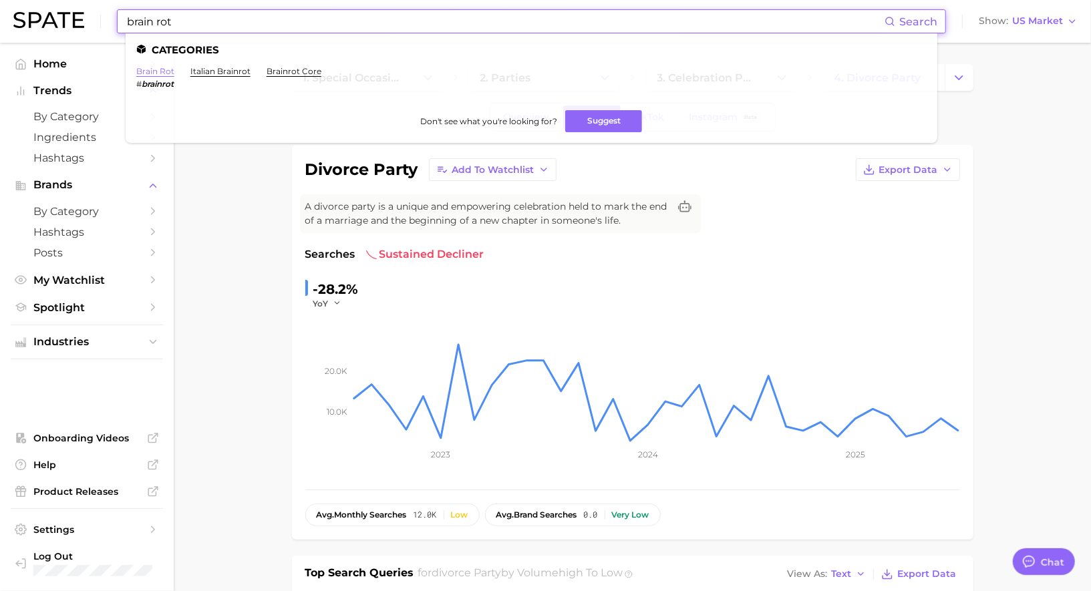
type input "brain rot"
click at [160, 69] on link "brain rot" at bounding box center [155, 71] width 38 height 10
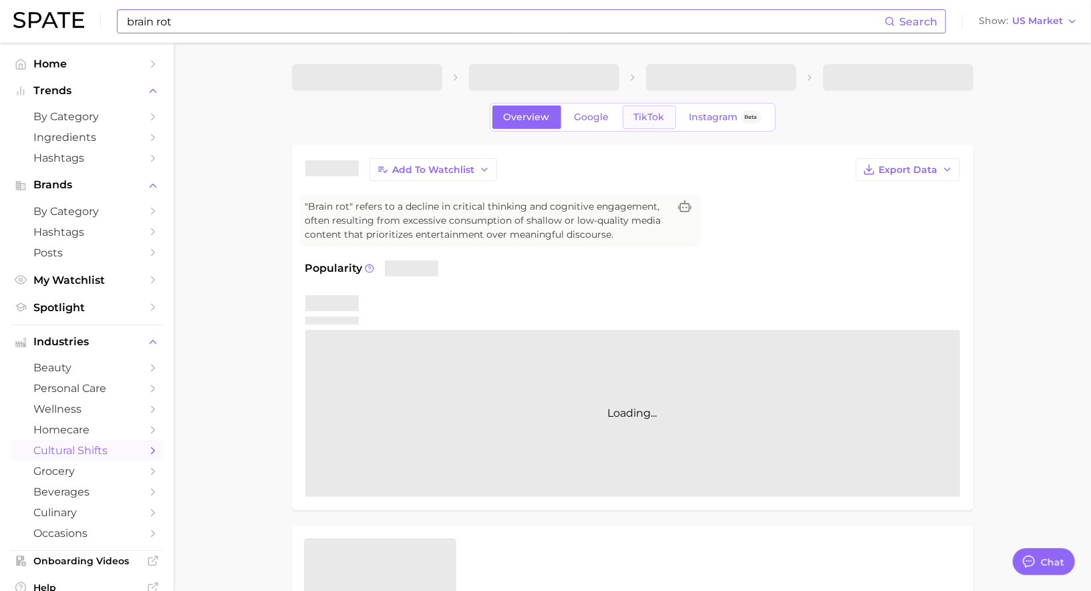
click at [651, 116] on span "TikTok" at bounding box center [649, 117] width 31 height 11
